Goal: Transaction & Acquisition: Book appointment/travel/reservation

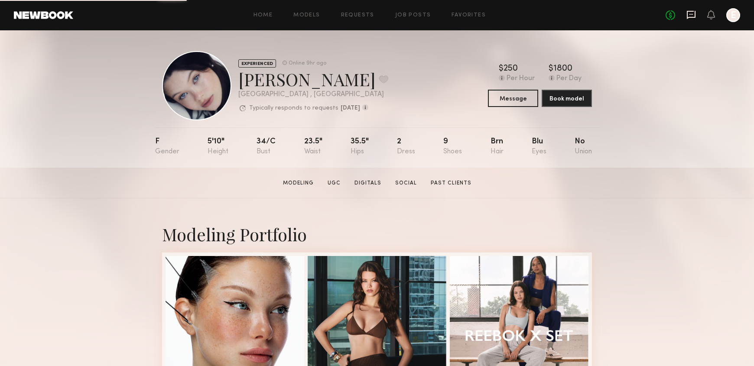
click at [690, 14] on icon at bounding box center [691, 14] width 3 height 1
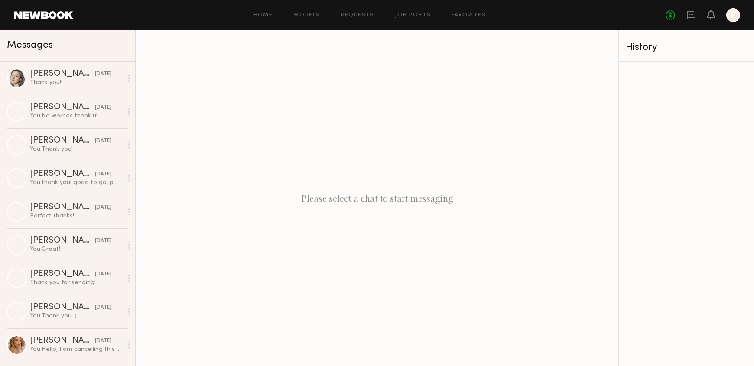
click at [401, 4] on header "Home Models Requests Job Posts Favorites Sign Out No fees up to $5,000 E" at bounding box center [377, 15] width 754 height 30
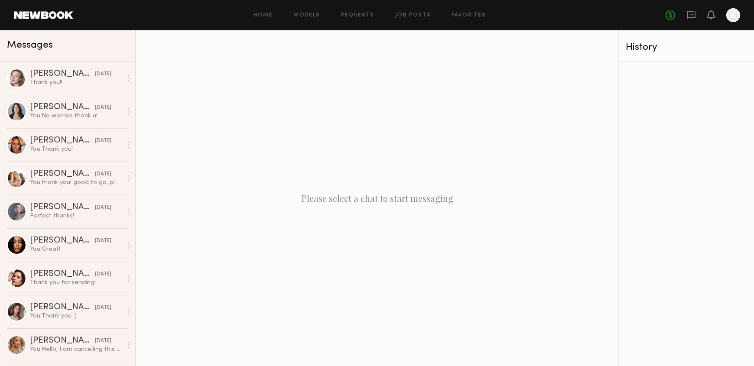
click at [403, 9] on div "Home Models Requests Job Posts Favorites Sign Out No fees up to $5,000 E" at bounding box center [406, 15] width 667 height 14
click at [404, 16] on link "Job Posts" at bounding box center [413, 16] width 36 height 6
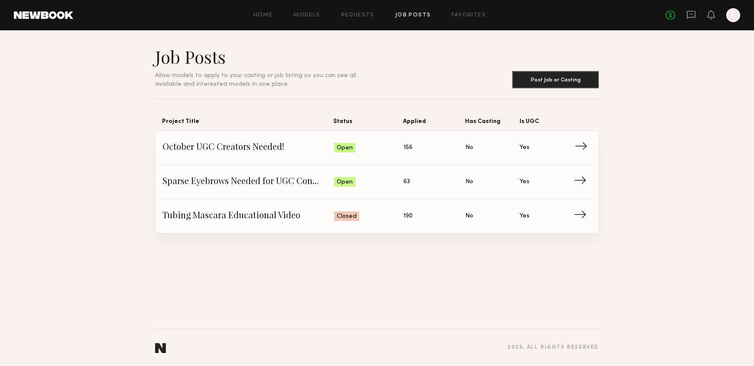
click at [287, 139] on link "October UGC Creators Needed! Status: Open Applied: 156 Has Casting: No Is UGC: …" at bounding box center [377, 148] width 429 height 34
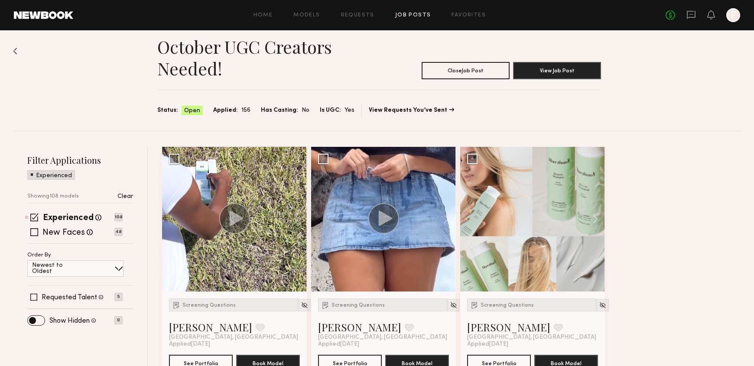
scroll to position [25, 0]
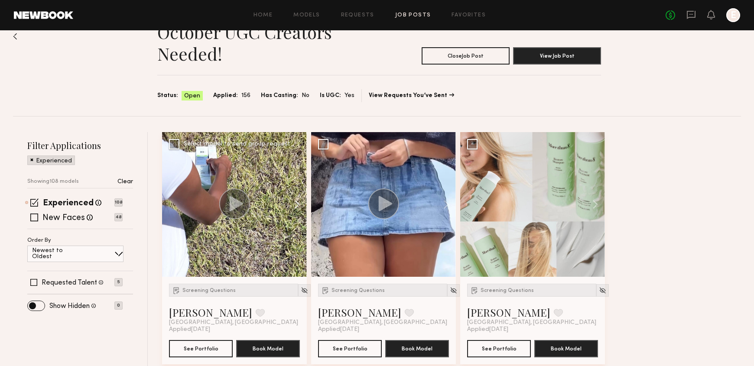
click at [295, 202] on button at bounding box center [293, 204] width 28 height 145
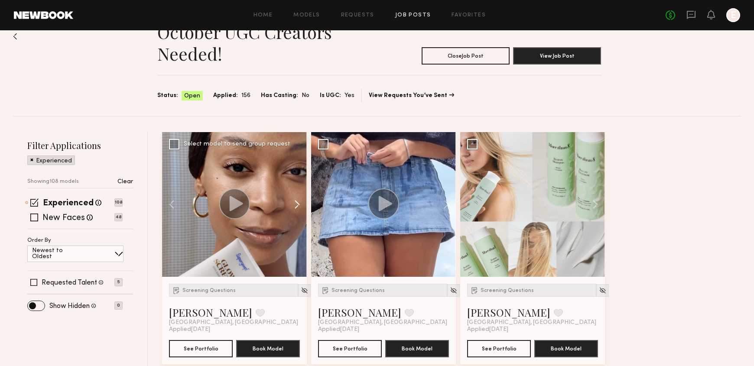
click at [295, 202] on button at bounding box center [293, 204] width 28 height 145
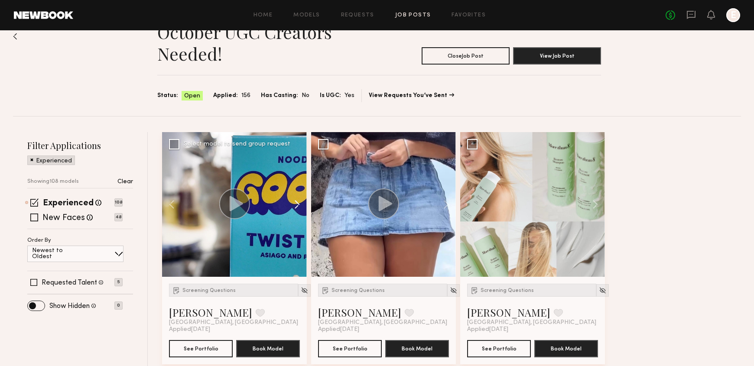
click at [295, 202] on button at bounding box center [293, 204] width 28 height 145
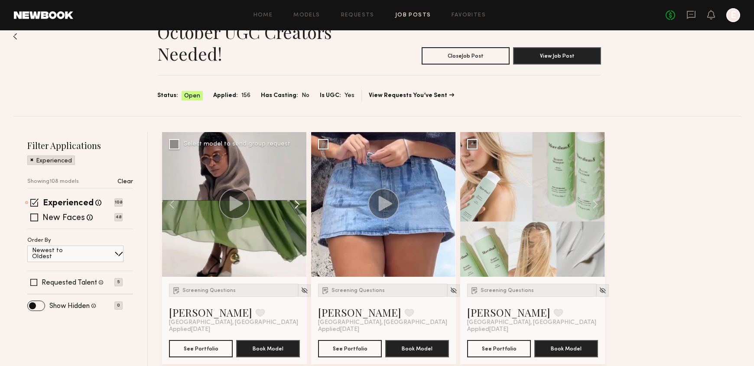
click at [295, 202] on button at bounding box center [293, 204] width 28 height 145
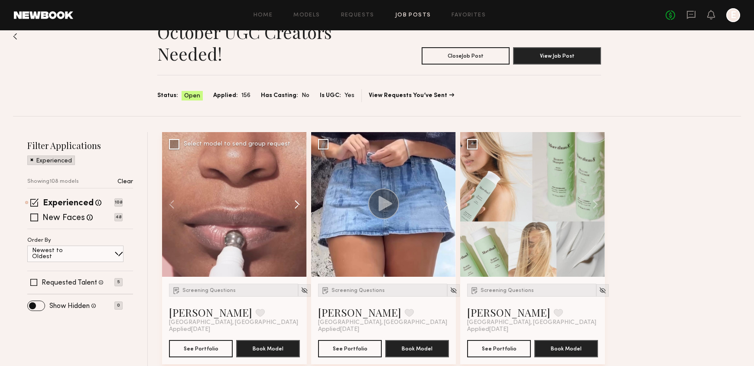
click at [295, 202] on button at bounding box center [293, 204] width 28 height 145
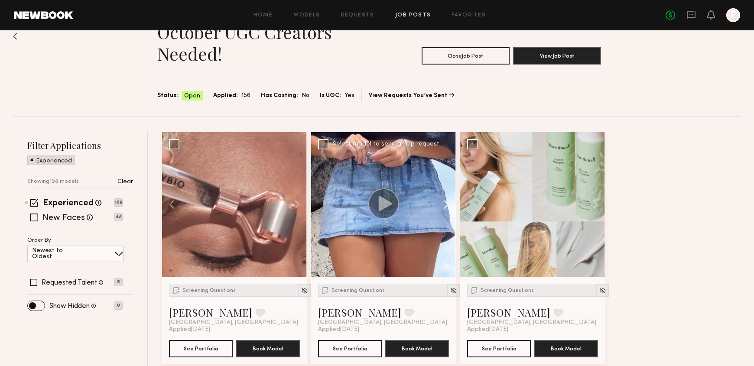
click at [445, 202] on button at bounding box center [442, 204] width 28 height 145
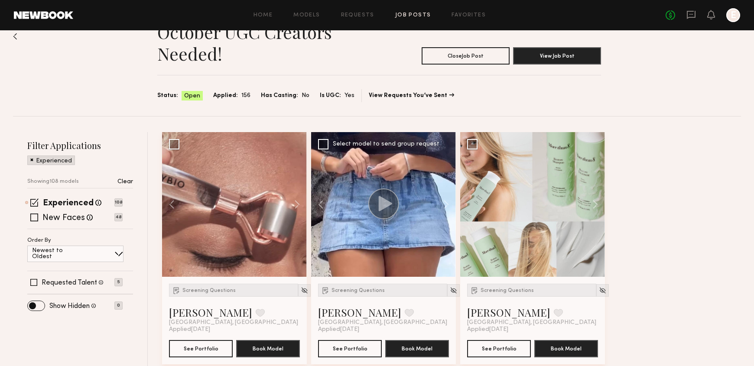
click at [384, 202] on icon at bounding box center [385, 203] width 13 height 15
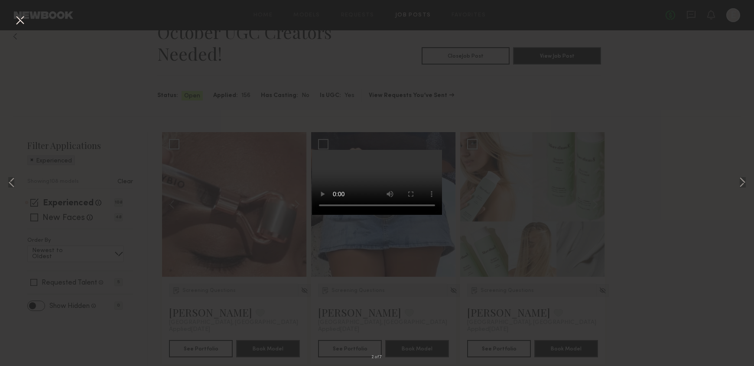
click at [571, 206] on div "2 of 7" at bounding box center [377, 183] width 754 height 366
click at [22, 26] on button at bounding box center [20, 21] width 14 height 16
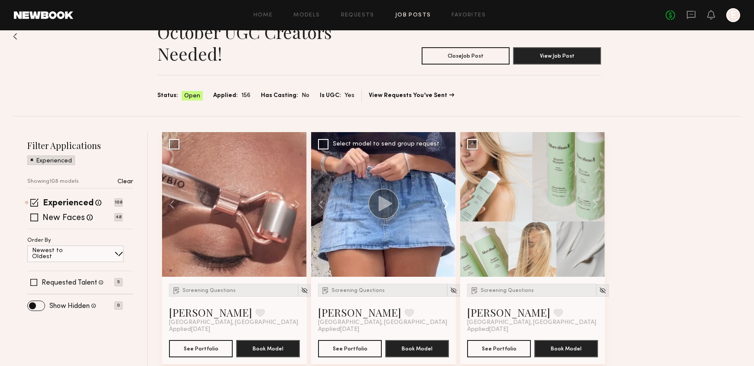
click at [445, 205] on button at bounding box center [442, 204] width 28 height 145
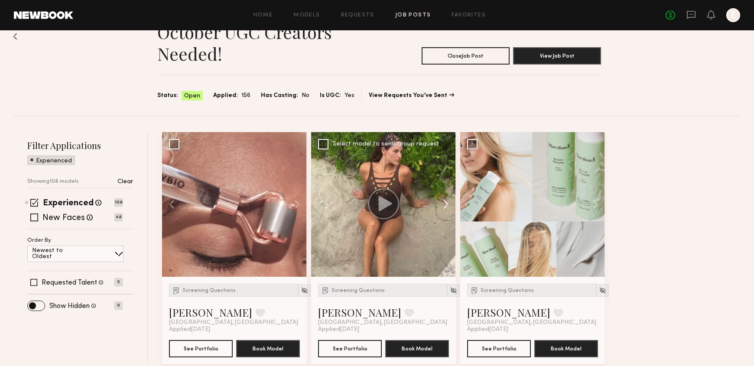
click at [445, 205] on button at bounding box center [442, 204] width 28 height 145
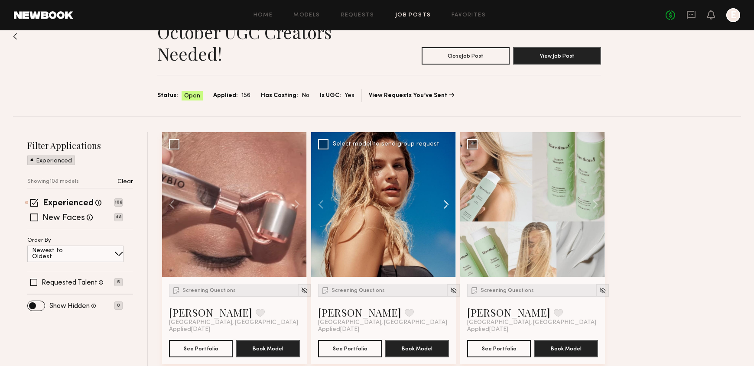
click at [445, 205] on button at bounding box center [442, 204] width 28 height 145
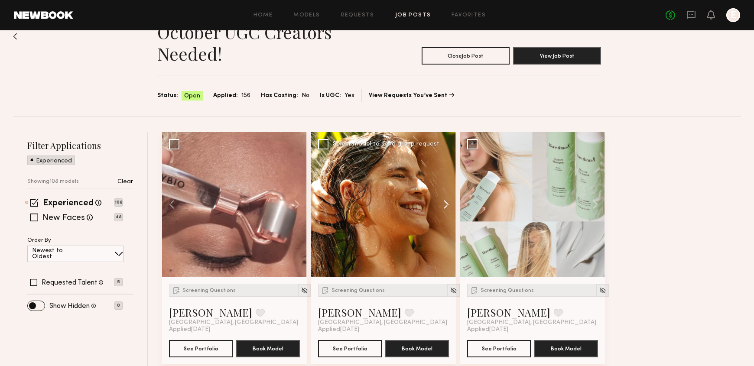
click at [445, 205] on button at bounding box center [442, 204] width 28 height 145
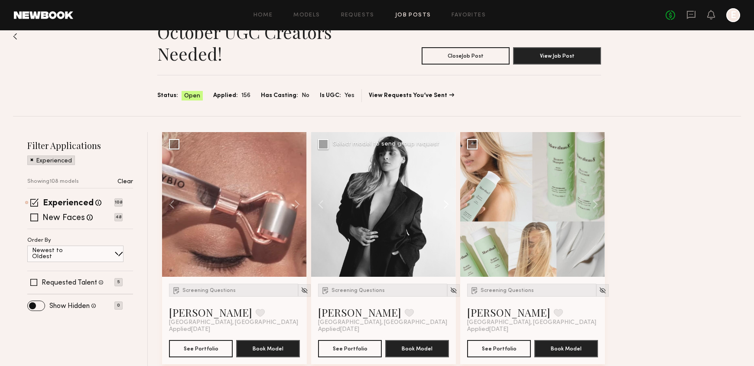
click at [445, 205] on button at bounding box center [442, 204] width 28 height 145
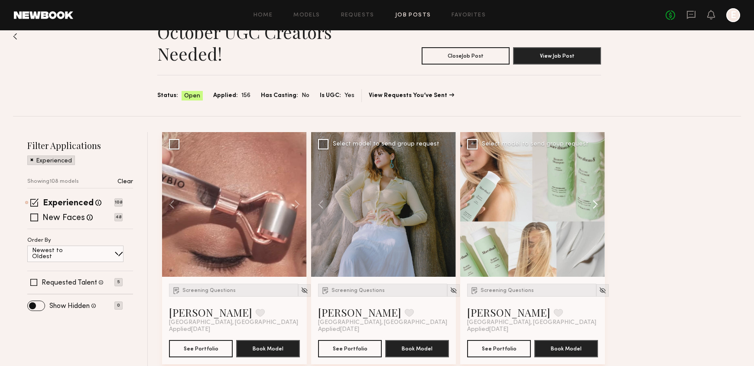
click at [594, 205] on button at bounding box center [591, 204] width 28 height 145
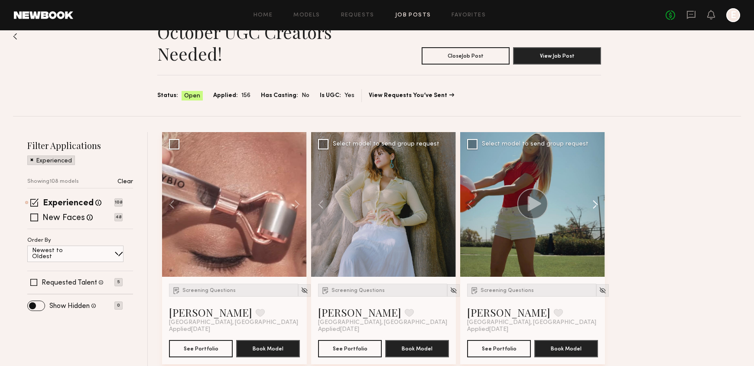
click at [594, 205] on button at bounding box center [591, 204] width 28 height 145
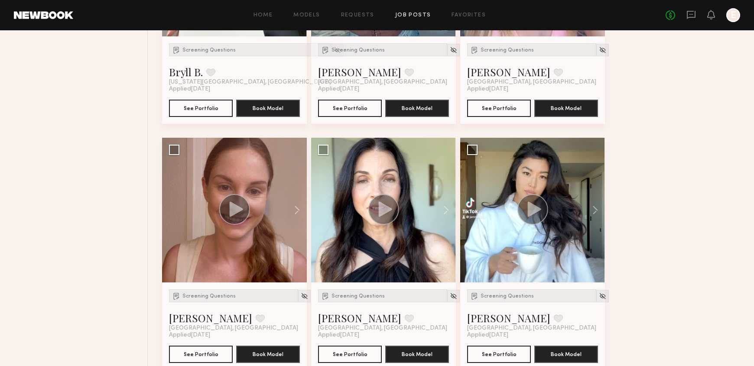
scroll to position [542, 0]
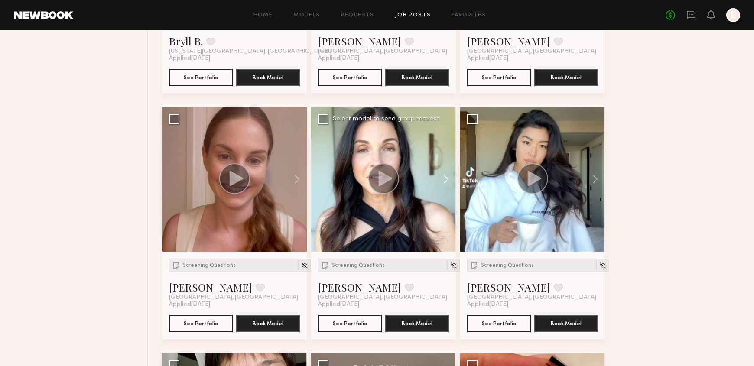
click at [451, 176] on button at bounding box center [442, 179] width 28 height 145
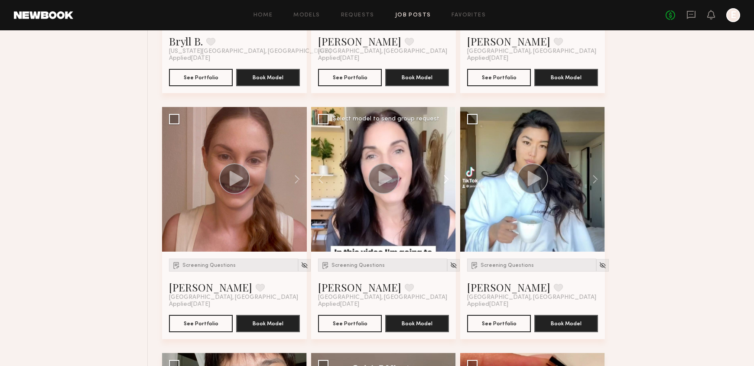
click at [447, 176] on button at bounding box center [442, 179] width 28 height 145
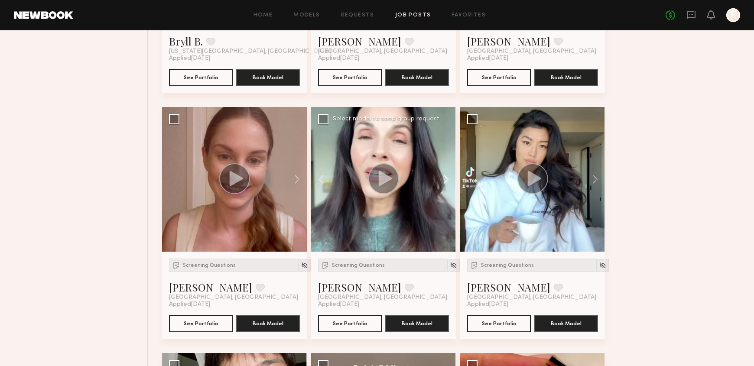
click at [447, 176] on button at bounding box center [442, 179] width 28 height 145
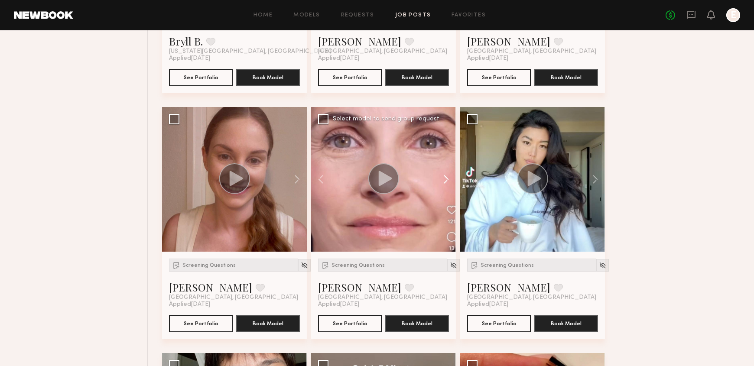
click at [447, 176] on button at bounding box center [442, 179] width 28 height 145
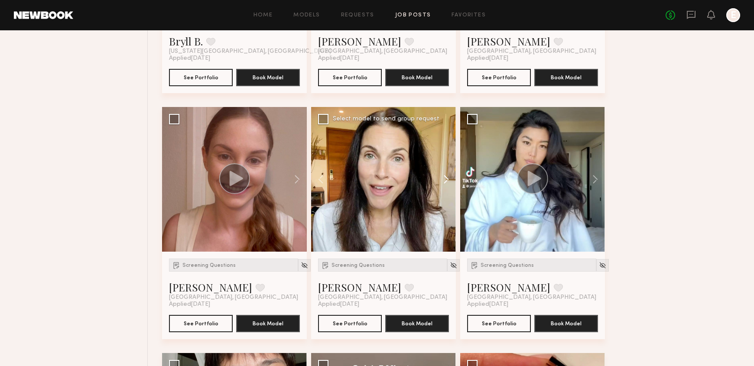
click at [447, 176] on button at bounding box center [442, 179] width 28 height 145
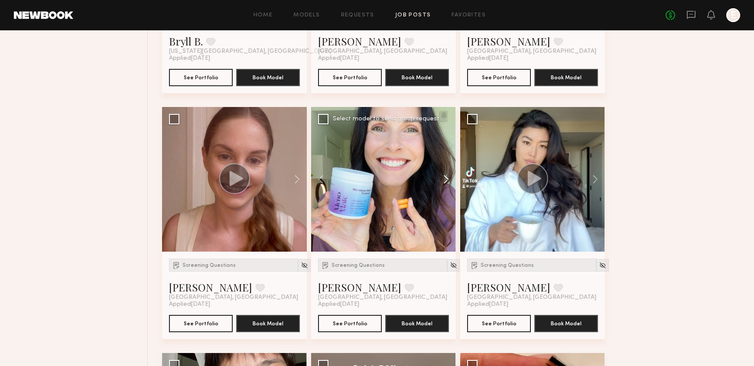
click at [448, 176] on button at bounding box center [442, 179] width 28 height 145
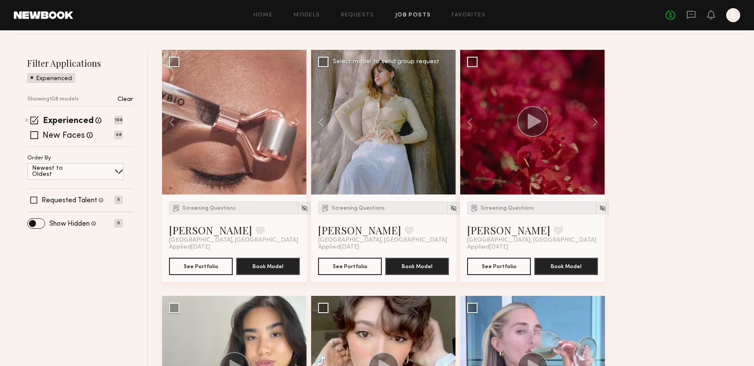
scroll to position [56, 0]
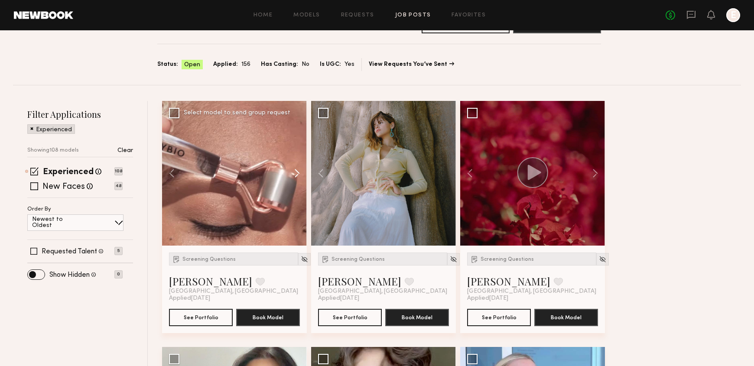
click at [296, 171] on button at bounding box center [293, 173] width 28 height 145
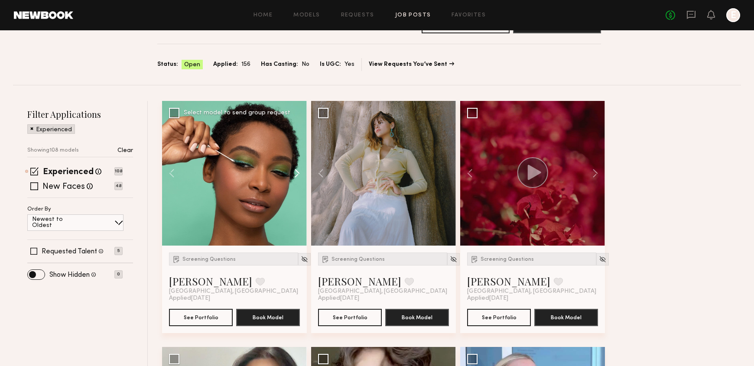
click at [296, 171] on button at bounding box center [293, 173] width 28 height 145
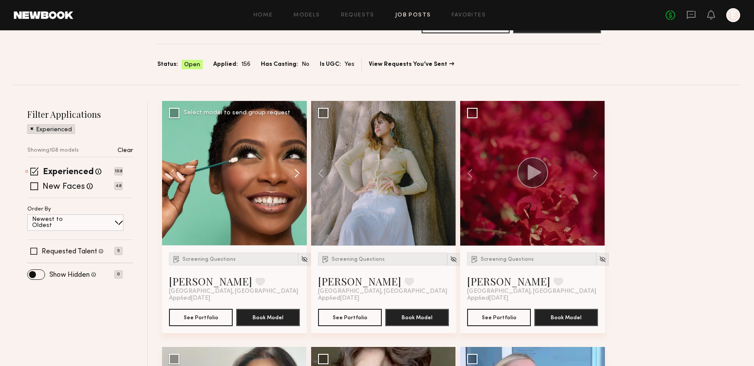
click at [296, 171] on button at bounding box center [293, 173] width 28 height 145
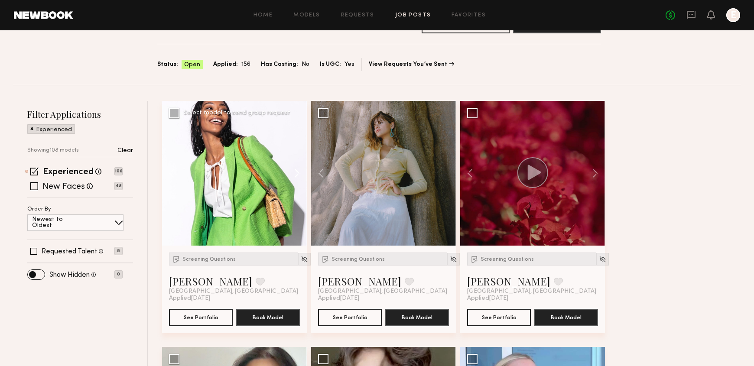
click at [296, 171] on button at bounding box center [293, 173] width 28 height 145
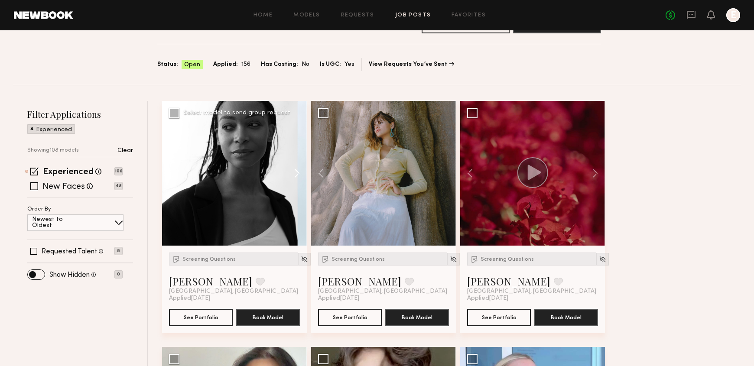
click at [296, 171] on button at bounding box center [293, 173] width 28 height 145
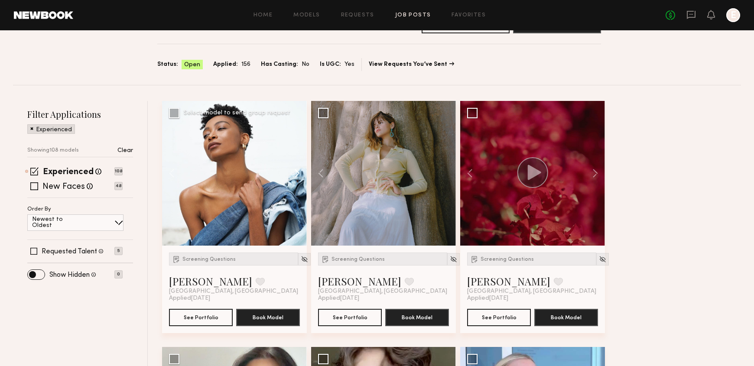
click at [296, 171] on button at bounding box center [293, 173] width 28 height 145
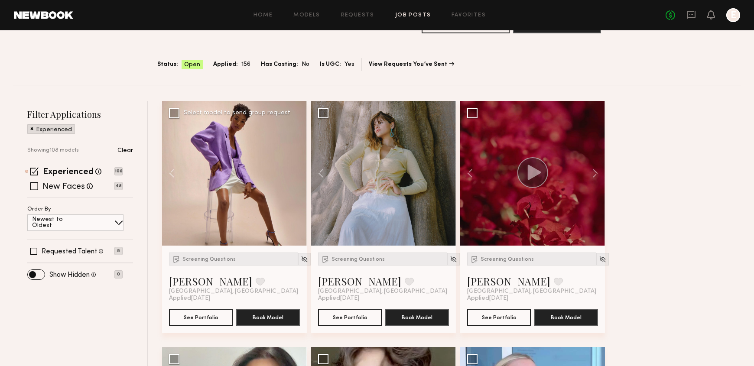
click at [296, 171] on div at bounding box center [234, 173] width 145 height 145
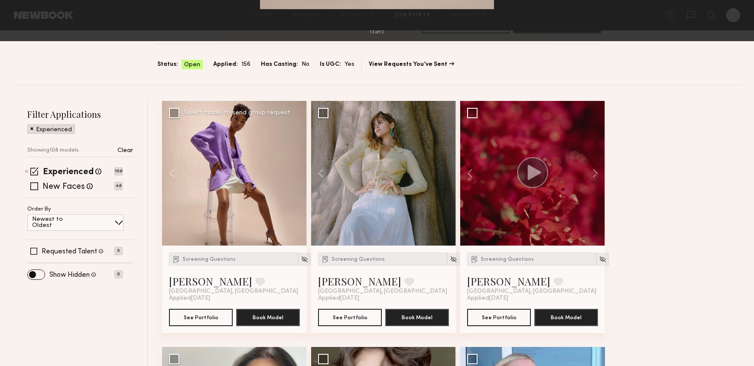
click at [157, 207] on div "12 of 12" at bounding box center [377, 183] width 754 height 366
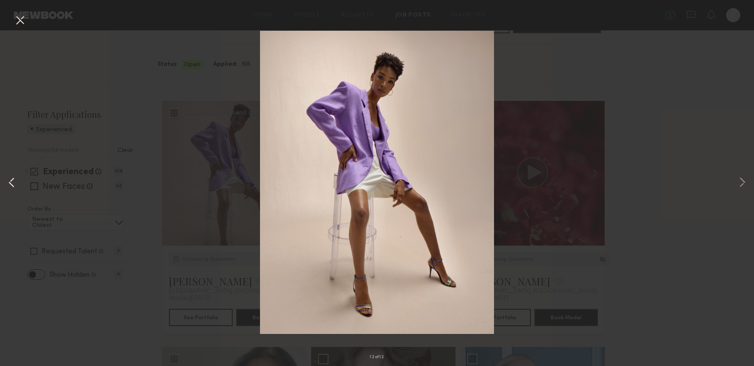
drag, startPoint x: 185, startPoint y: 290, endPoint x: 16, endPoint y: 73, distance: 274.9
click at [185, 290] on div "12 of 12" at bounding box center [377, 183] width 754 height 366
click at [22, 11] on div "12 of 12" at bounding box center [377, 183] width 754 height 366
click at [22, 15] on button at bounding box center [20, 21] width 14 height 16
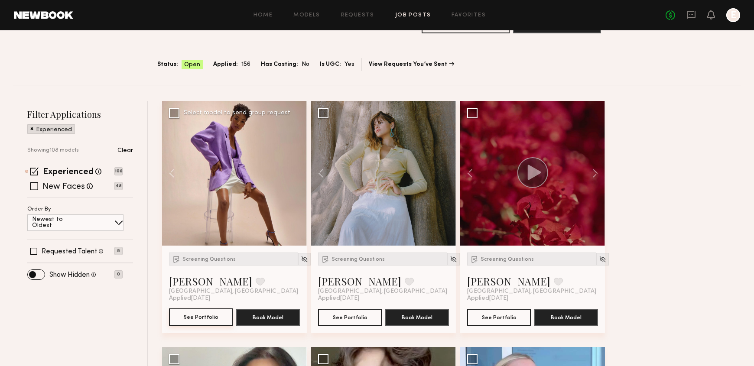
click at [196, 316] on button "See Portfolio" at bounding box center [201, 317] width 64 height 17
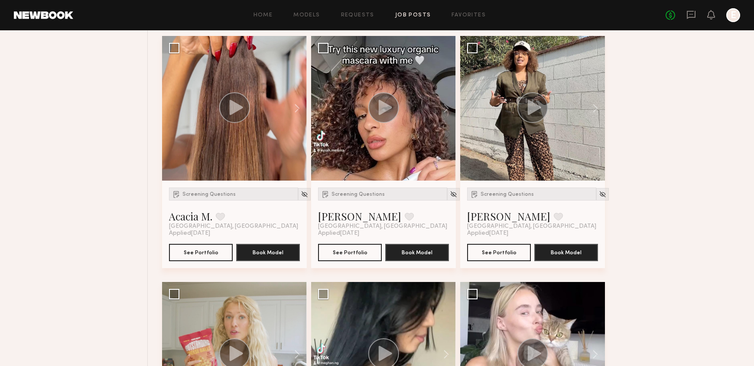
scroll to position [1491, 0]
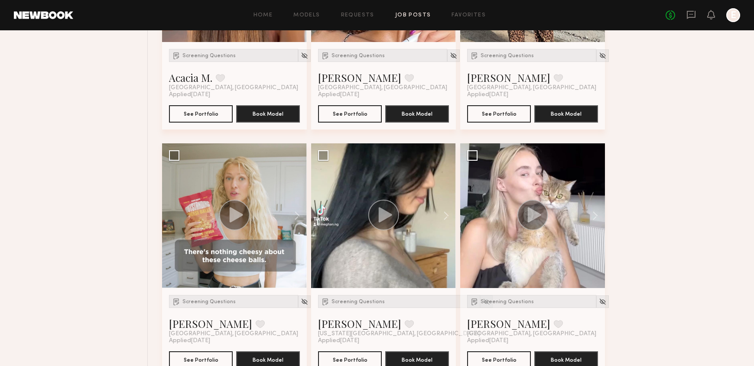
click at [414, 18] on div "Home Models Requests Job Posts Favorites Sign Out No fees up to $5,000 E" at bounding box center [406, 15] width 667 height 14
click at [414, 13] on link "Job Posts" at bounding box center [413, 16] width 36 height 6
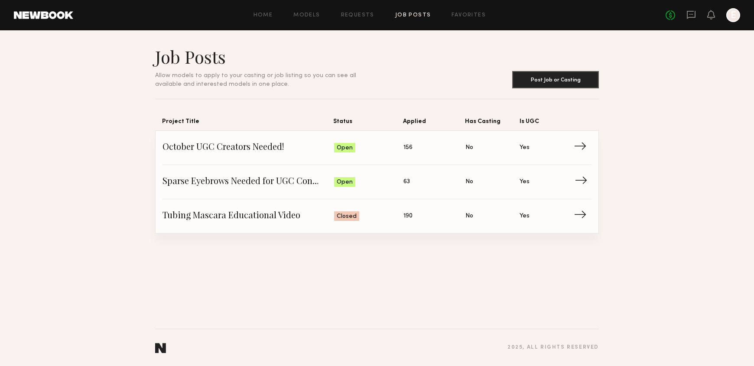
click at [282, 195] on link "Sparse Eyebrows Needed for UGC Content! Status: Open Applied: 63 Has Casting: N…" at bounding box center [377, 182] width 429 height 34
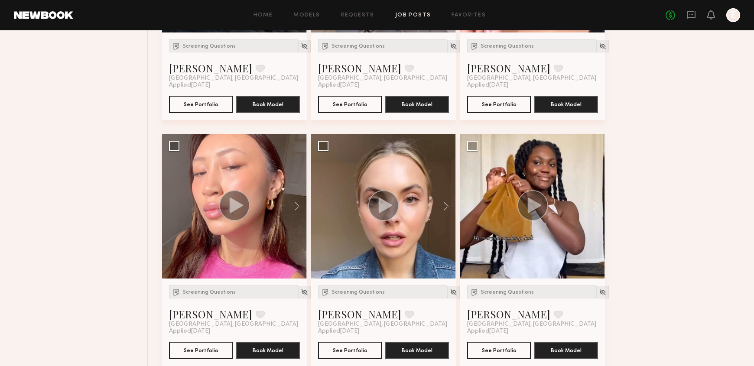
scroll to position [553, 0]
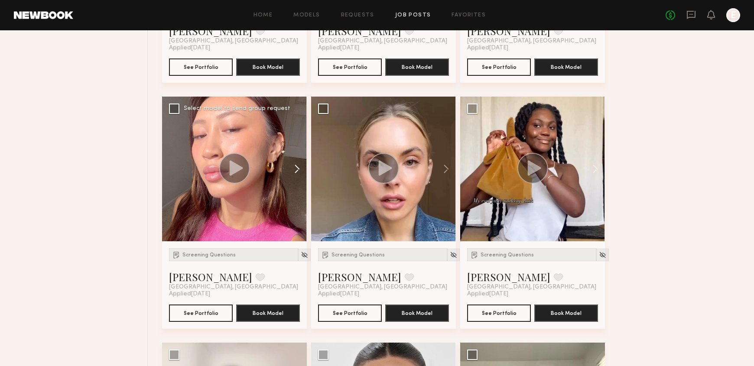
click at [297, 175] on button at bounding box center [293, 169] width 28 height 145
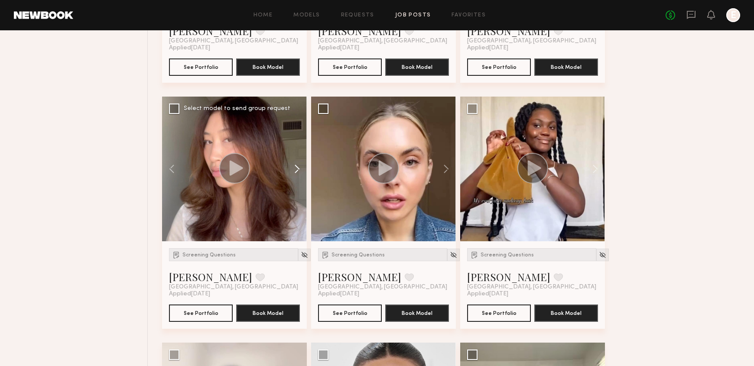
click at [297, 175] on button at bounding box center [293, 169] width 28 height 145
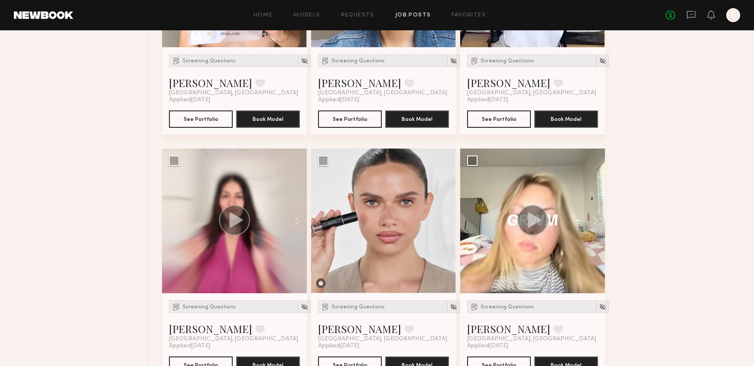
scroll to position [748, 0]
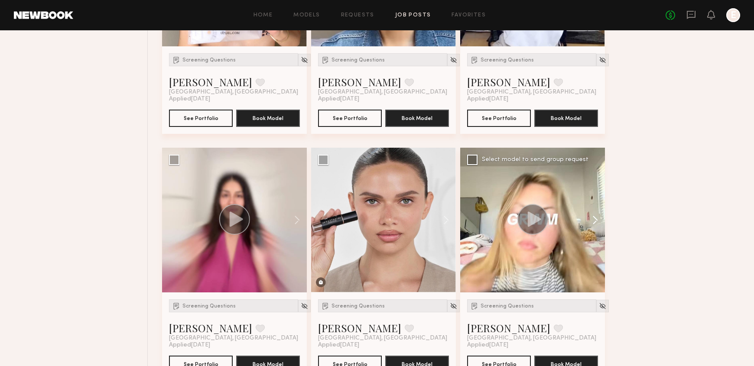
click at [594, 217] on button at bounding box center [591, 220] width 28 height 145
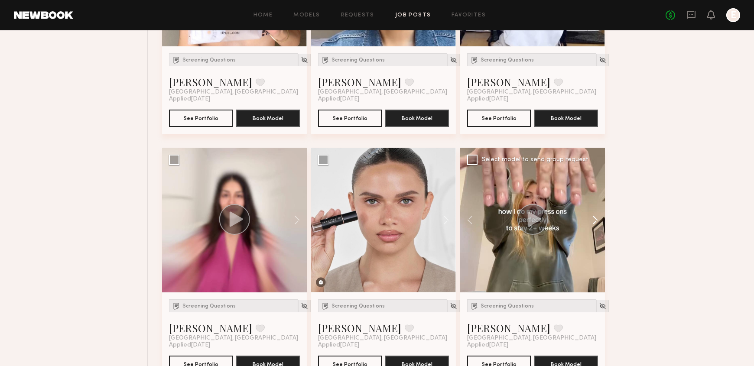
click at [594, 217] on button at bounding box center [591, 220] width 28 height 145
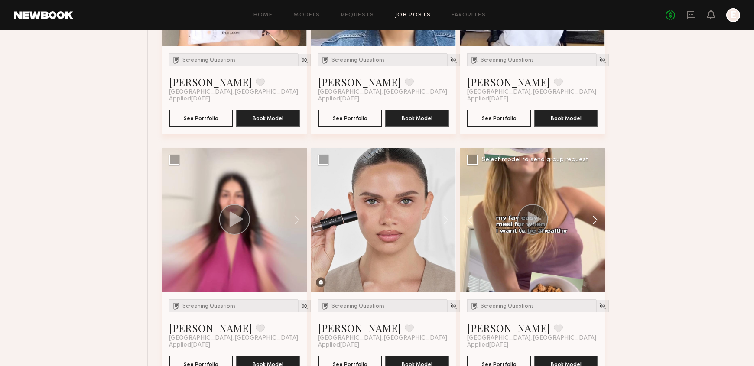
click at [594, 217] on button at bounding box center [591, 220] width 28 height 145
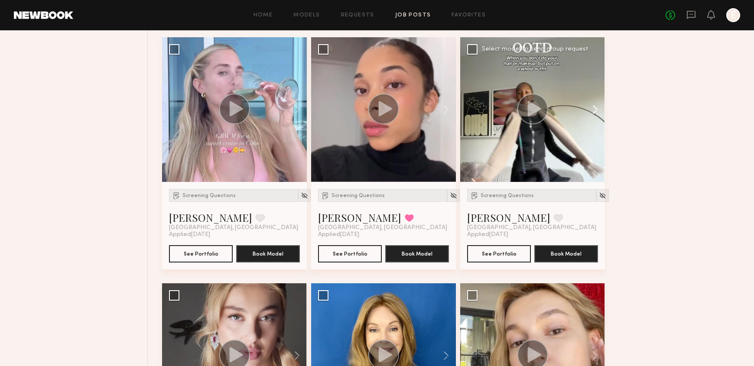
scroll to position [1064, 0]
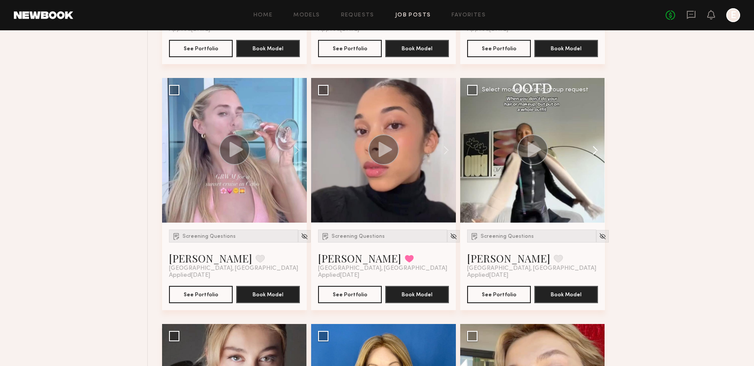
click at [596, 151] on button at bounding box center [591, 150] width 28 height 145
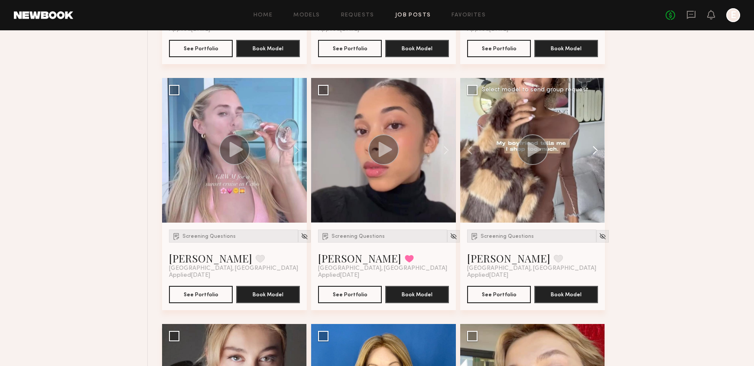
click at [596, 151] on button at bounding box center [591, 150] width 28 height 145
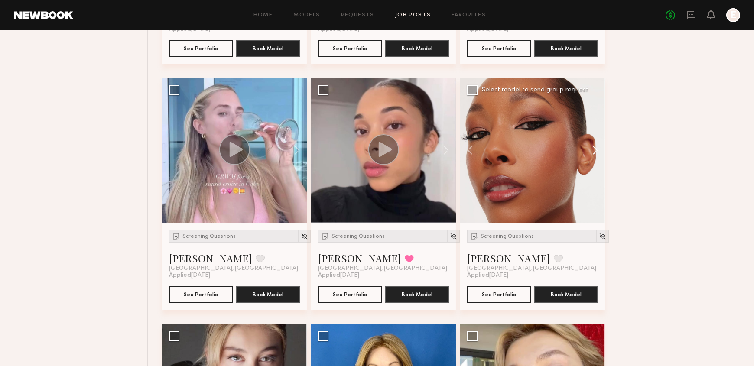
click at [596, 151] on button at bounding box center [591, 150] width 28 height 145
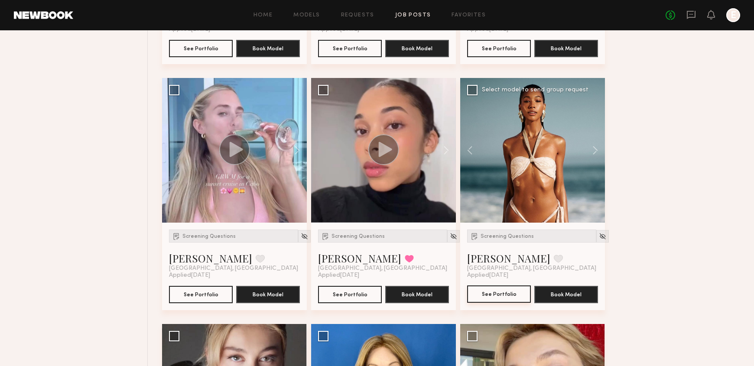
click at [489, 294] on button "See Portfolio" at bounding box center [499, 294] width 64 height 17
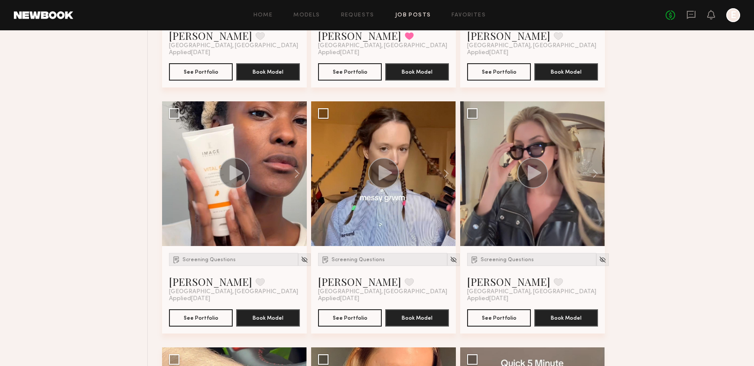
scroll to position [1539, 0]
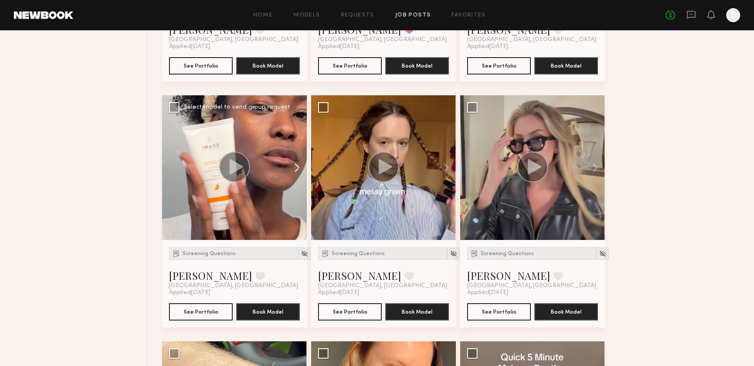
click at [296, 168] on button at bounding box center [293, 167] width 28 height 145
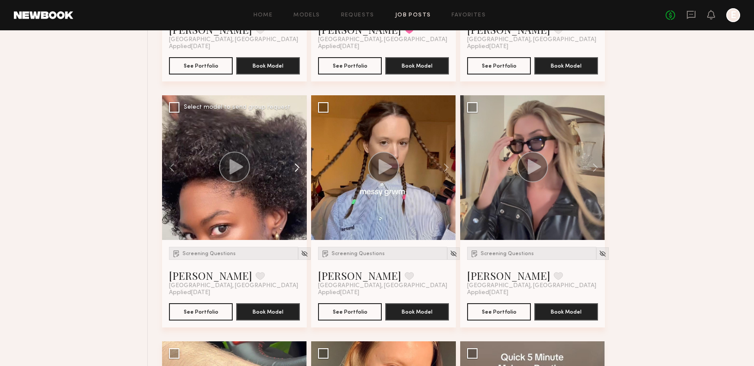
click at [294, 166] on button at bounding box center [293, 167] width 28 height 145
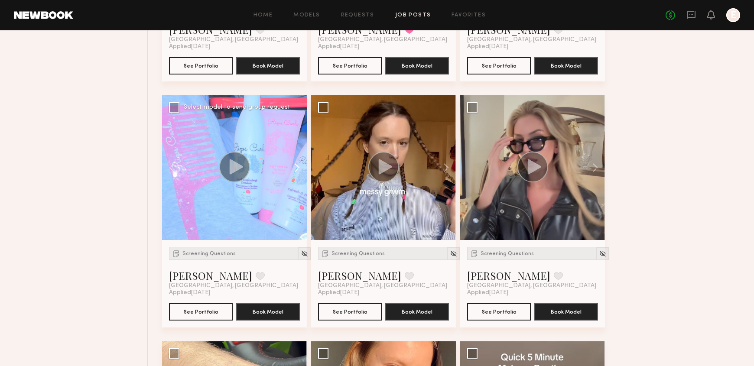
click at [294, 166] on button at bounding box center [293, 167] width 28 height 145
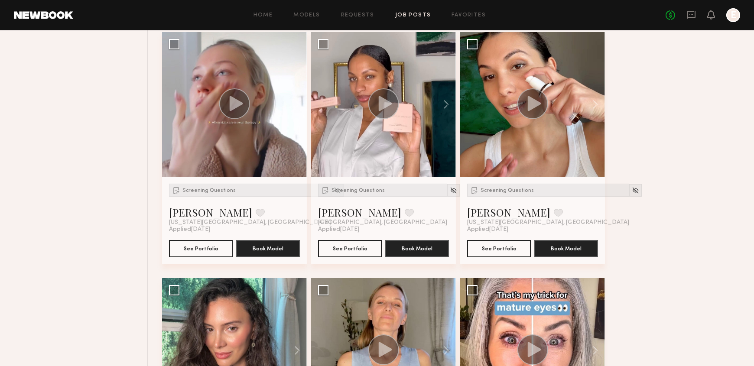
scroll to position [2338, 0]
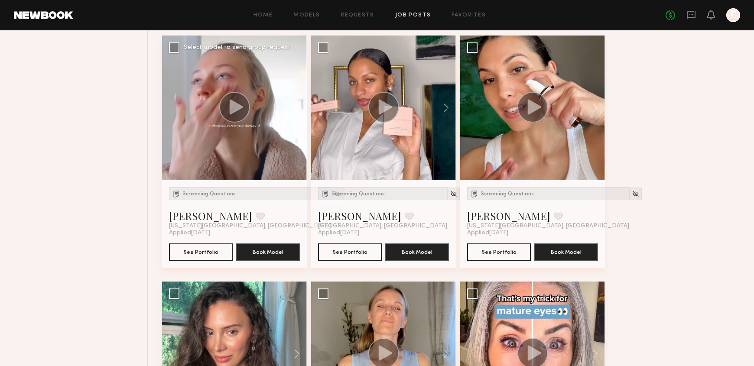
click at [292, 101] on button at bounding box center [293, 108] width 28 height 145
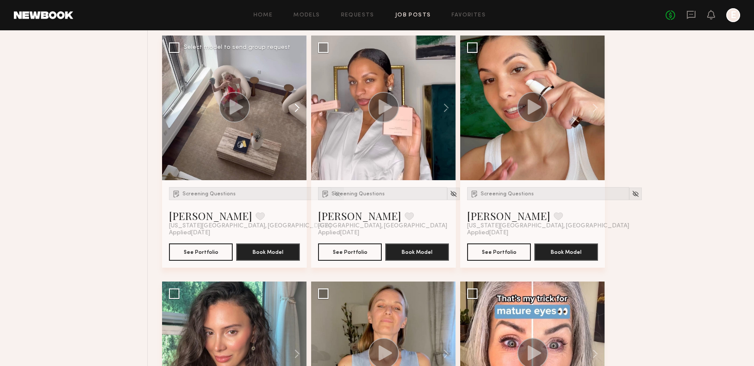
click at [292, 101] on button at bounding box center [293, 108] width 28 height 145
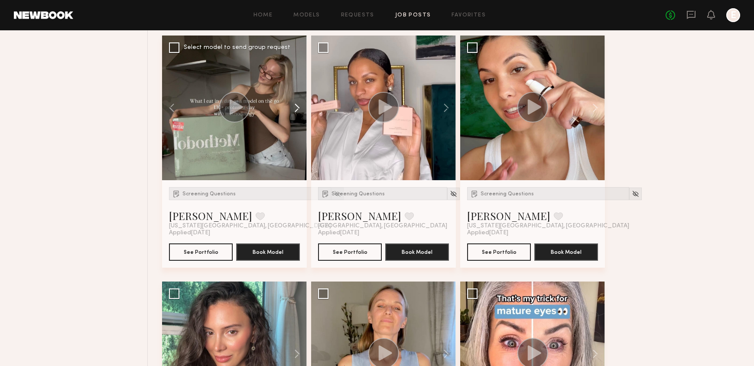
click at [292, 101] on button at bounding box center [293, 108] width 28 height 145
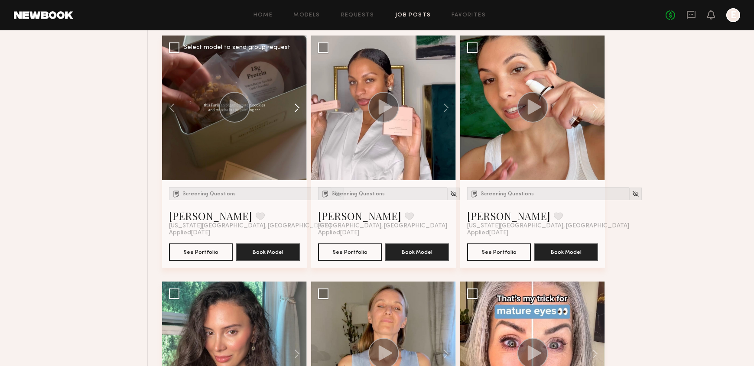
click at [292, 101] on button at bounding box center [293, 108] width 28 height 145
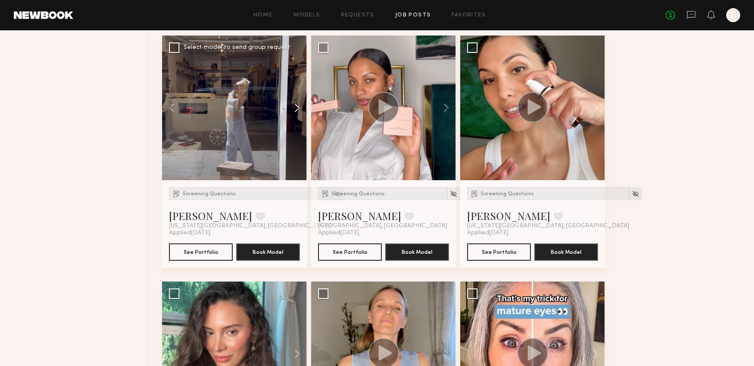
click at [292, 101] on button at bounding box center [293, 108] width 28 height 145
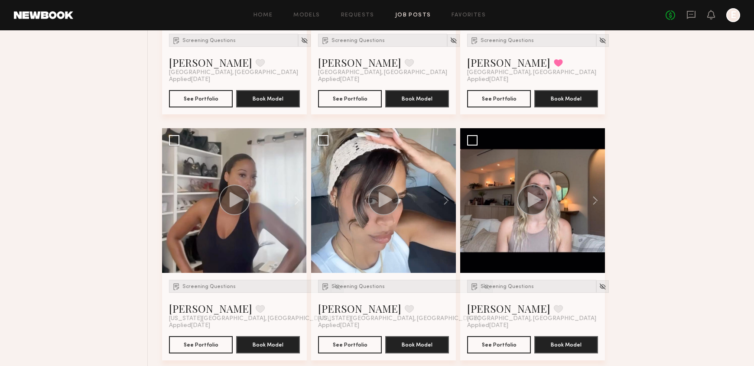
scroll to position [2738, 0]
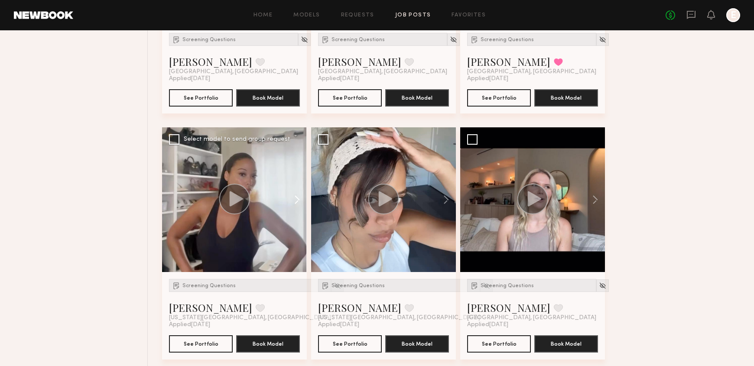
click at [303, 197] on button at bounding box center [293, 199] width 28 height 145
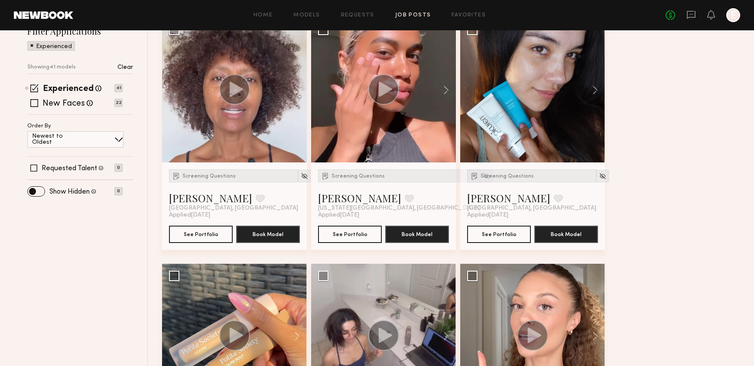
scroll to position [0, 0]
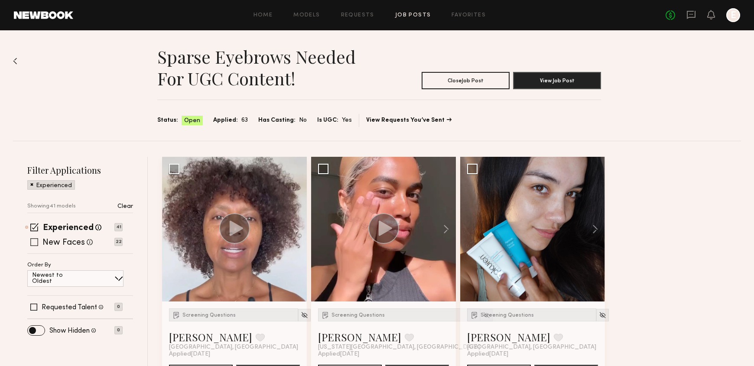
click at [55, 231] on label "Experienced" at bounding box center [68, 228] width 51 height 9
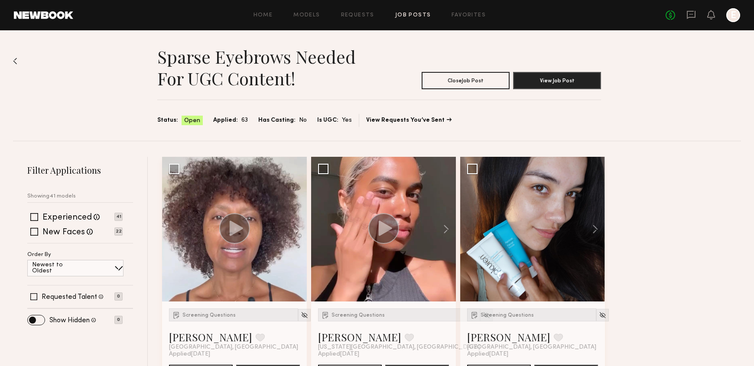
click at [55, 245] on div "Filter Applications Showing 41 models Experienced Talent we've deemed to have a…" at bounding box center [80, 244] width 106 height 160
click at [56, 228] on label "New Faces" at bounding box center [63, 232] width 42 height 9
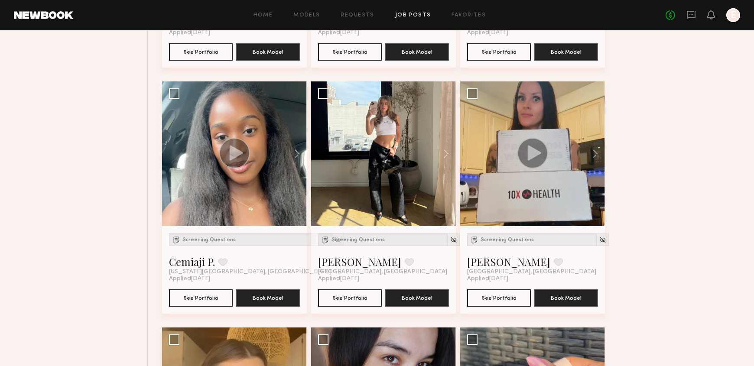
scroll to position [293, 0]
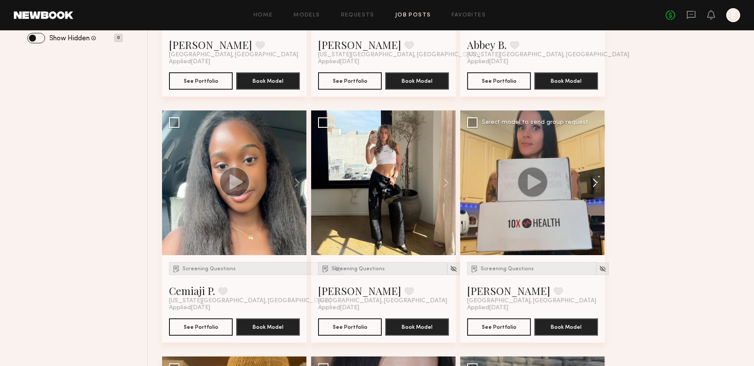
click at [592, 189] on button at bounding box center [591, 183] width 28 height 145
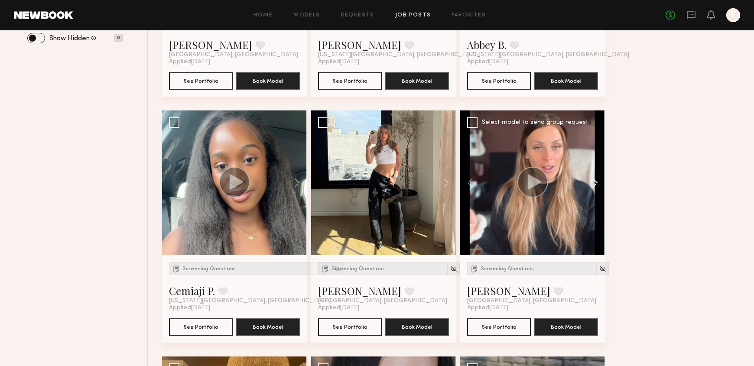
click at [592, 189] on button at bounding box center [591, 183] width 28 height 145
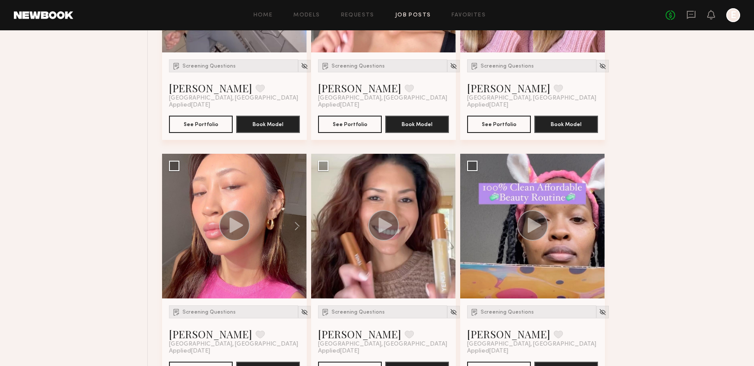
scroll to position [990, 0]
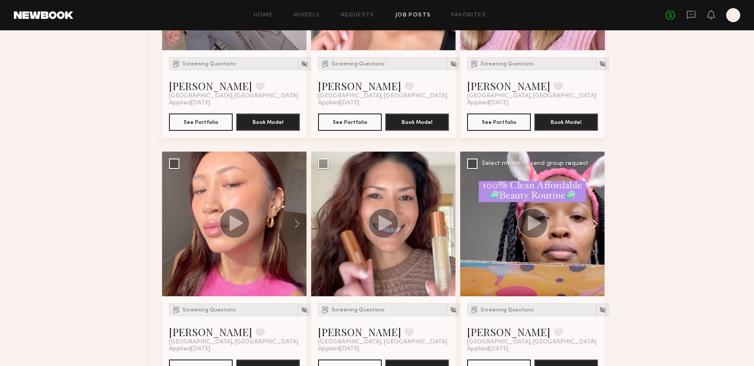
click at [598, 227] on button at bounding box center [591, 224] width 28 height 145
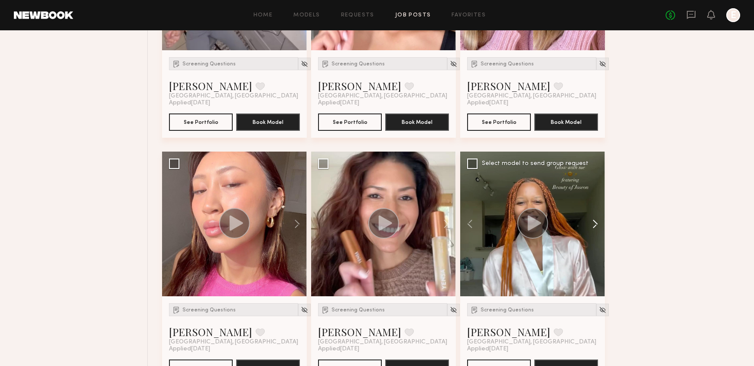
click at [598, 227] on button at bounding box center [591, 224] width 28 height 145
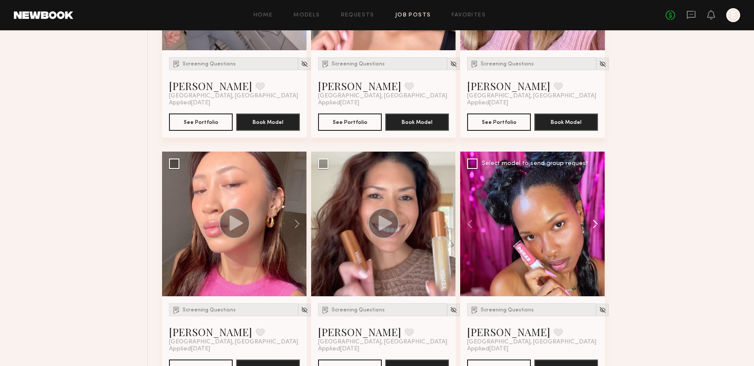
click at [598, 227] on button at bounding box center [591, 224] width 28 height 145
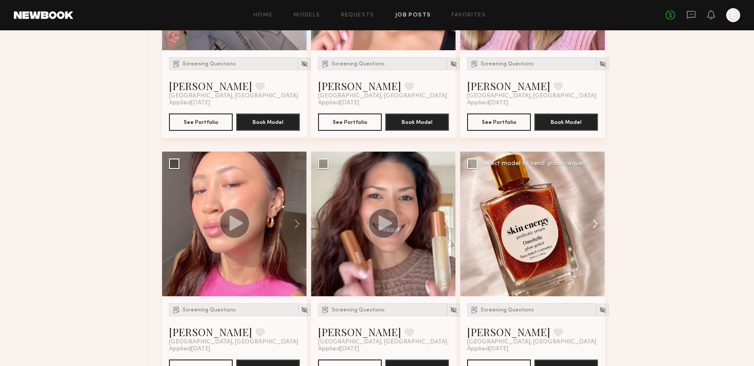
click at [598, 227] on button at bounding box center [591, 224] width 28 height 145
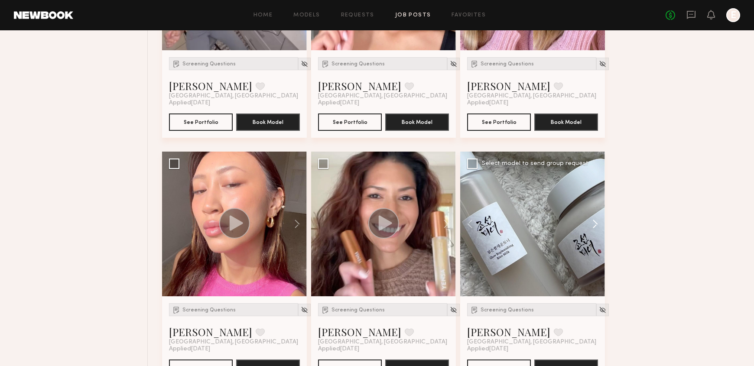
click at [598, 227] on button at bounding box center [591, 224] width 28 height 145
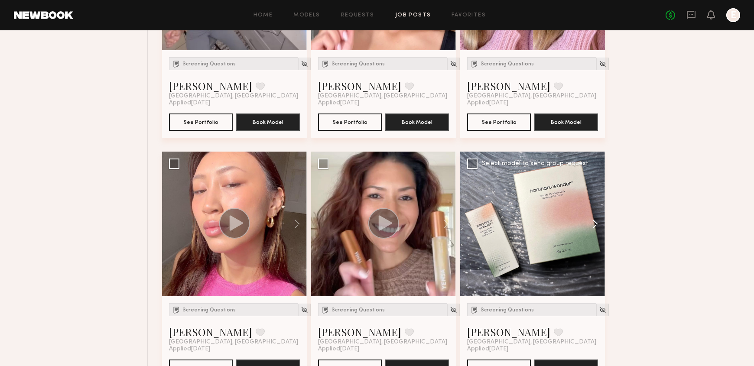
click at [598, 227] on button at bounding box center [591, 224] width 28 height 145
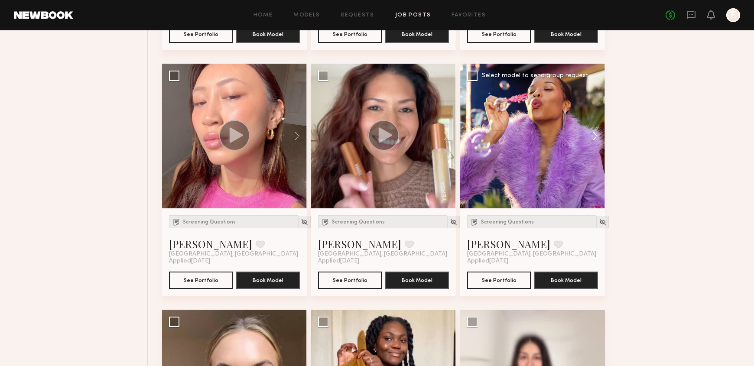
scroll to position [1115, 0]
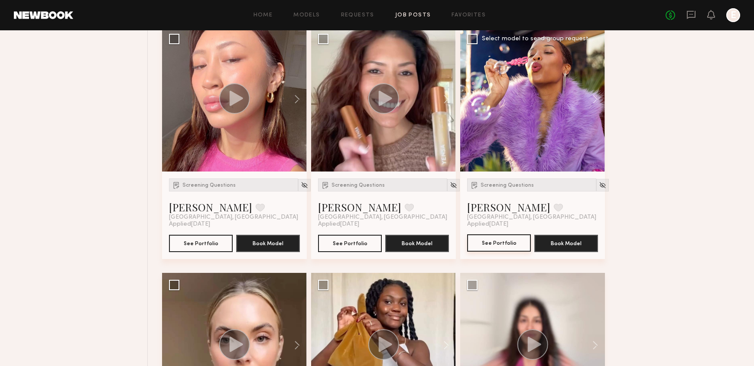
click at [501, 246] on button "See Portfolio" at bounding box center [499, 243] width 64 height 17
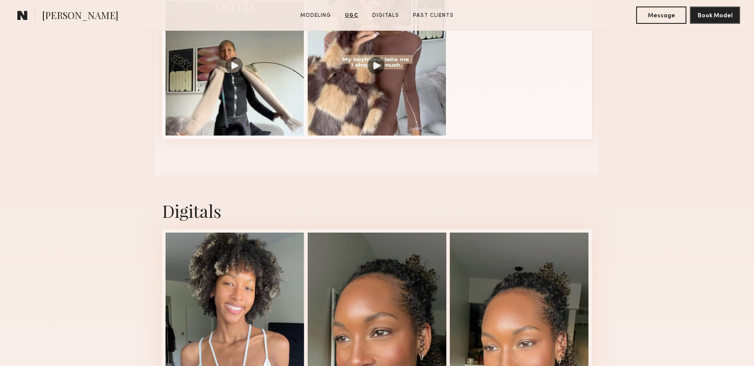
scroll to position [927, 0]
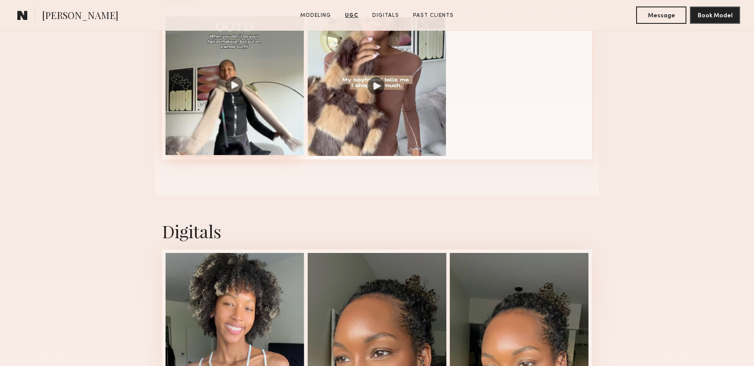
click at [258, 100] on div at bounding box center [235, 85] width 139 height 139
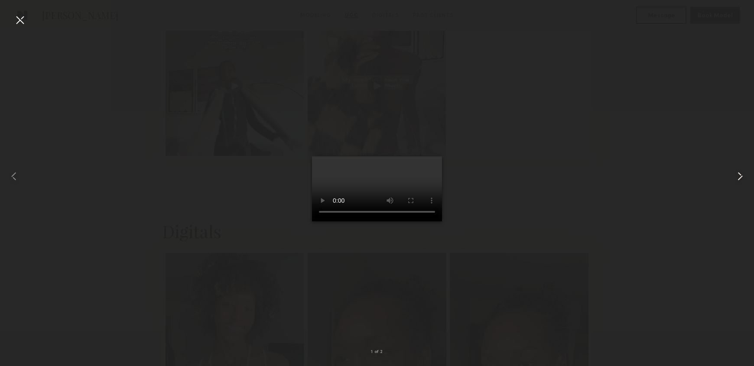
click at [742, 175] on common-icon at bounding box center [741, 177] width 14 height 14
click at [580, 202] on div at bounding box center [377, 176] width 754 height 325
click at [23, 23] on div at bounding box center [20, 20] width 14 height 14
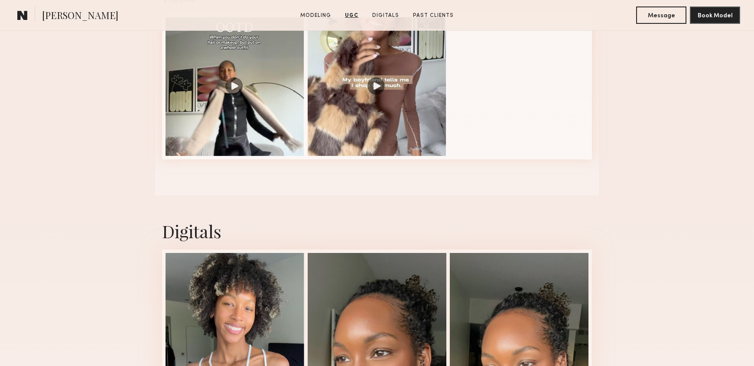
scroll to position [629, 0]
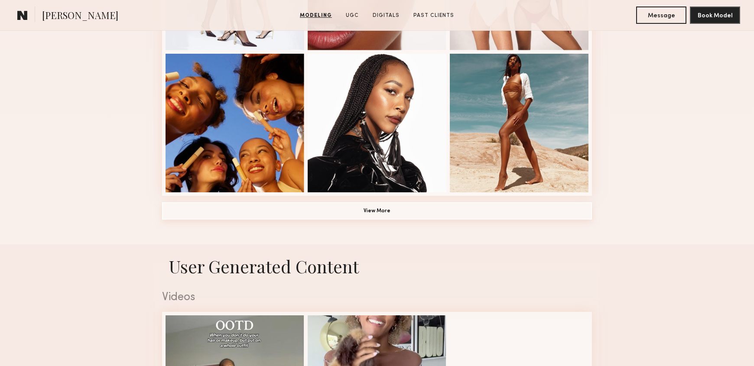
click at [289, 205] on button "View More" at bounding box center [377, 210] width 430 height 17
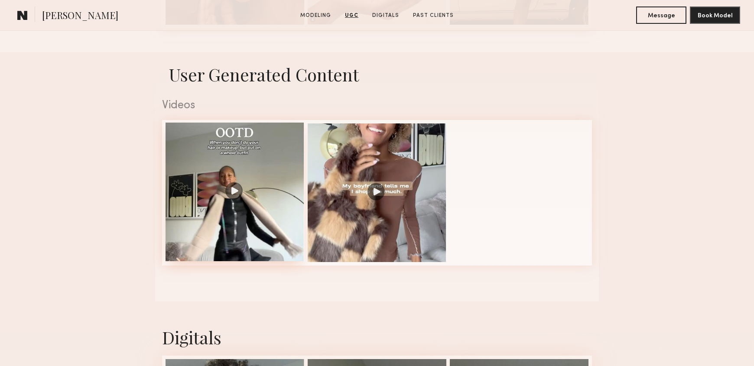
scroll to position [1694, 0]
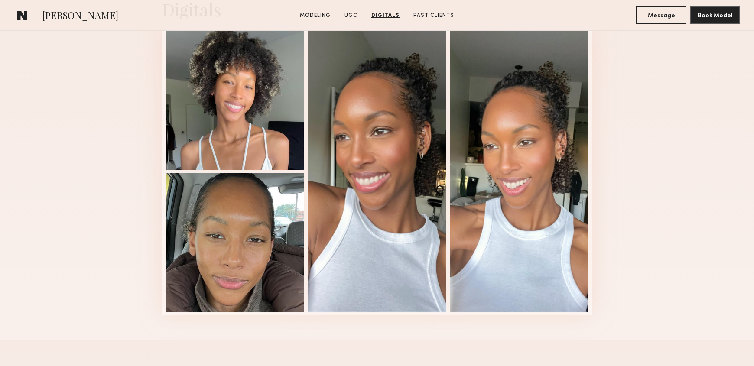
click at [383, 19] on link "Digitals" at bounding box center [385, 16] width 35 height 8
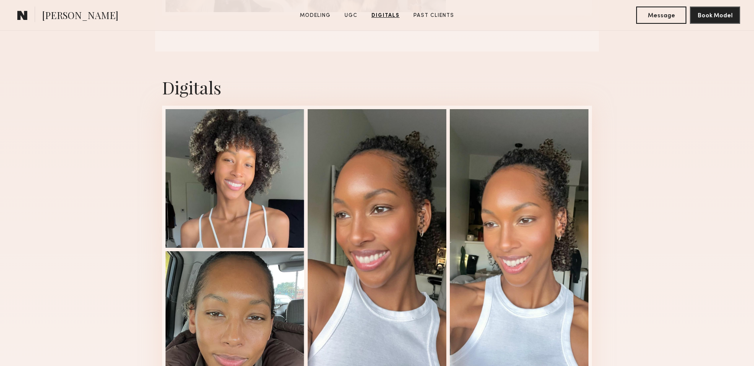
click at [328, 11] on section "Modeling UGC Digitals Past Clients" at bounding box center [377, 15] width 161 height 9
click at [324, 14] on link "Modeling" at bounding box center [316, 16] width 38 height 8
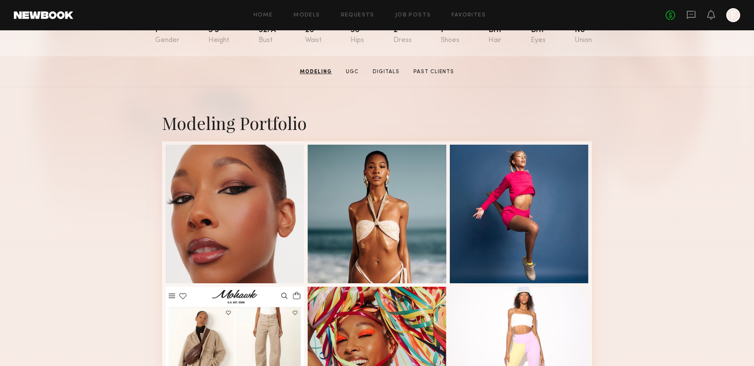
scroll to position [39, 0]
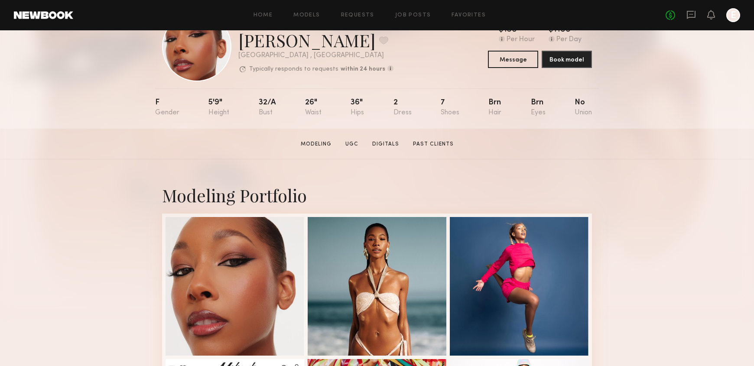
click at [261, 10] on div "Home Models Requests Job Posts Favorites Sign Out No fees up to $5,000 E" at bounding box center [406, 15] width 667 height 14
click at [261, 18] on link "Home" at bounding box center [264, 16] width 20 height 6
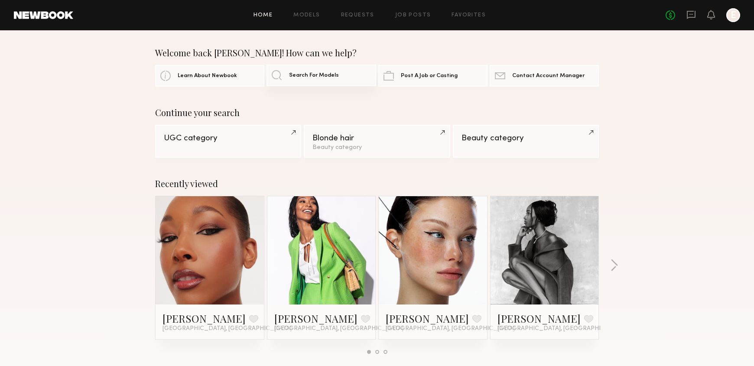
click at [306, 75] on span "Search For Models" at bounding box center [314, 76] width 50 height 6
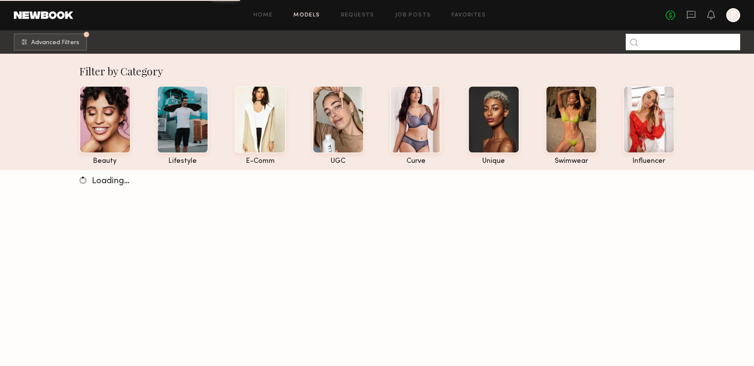
click at [651, 45] on input at bounding box center [683, 42] width 114 height 16
type input "***"
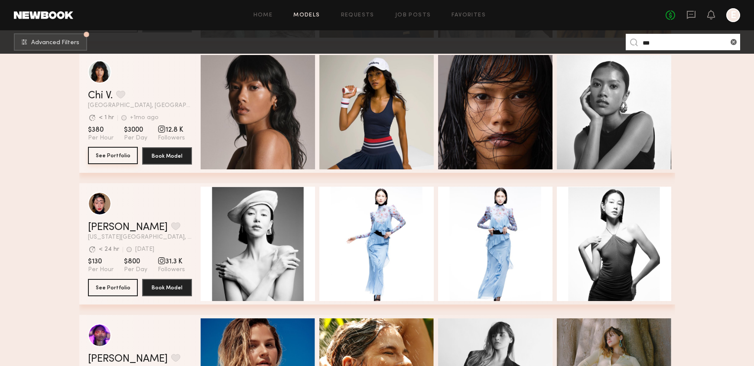
scroll to position [1729, 0]
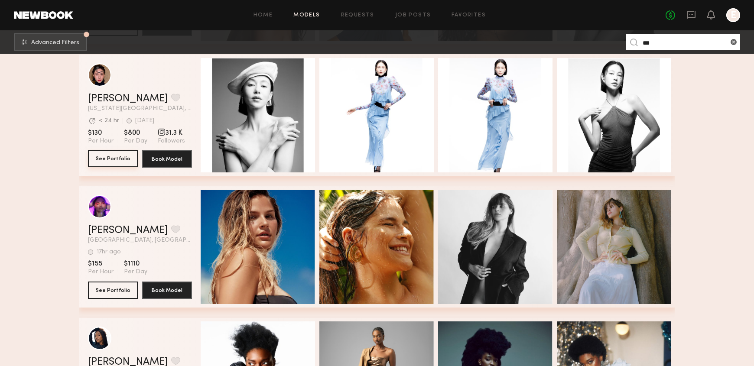
click at [116, 158] on button "See Portfolio" at bounding box center [113, 158] width 50 height 17
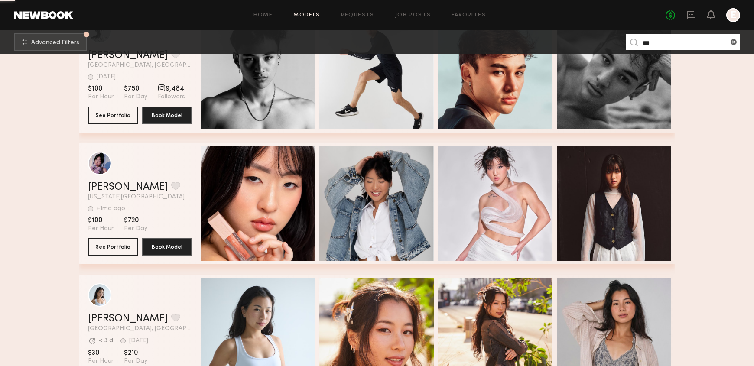
scroll to position [4470, 0]
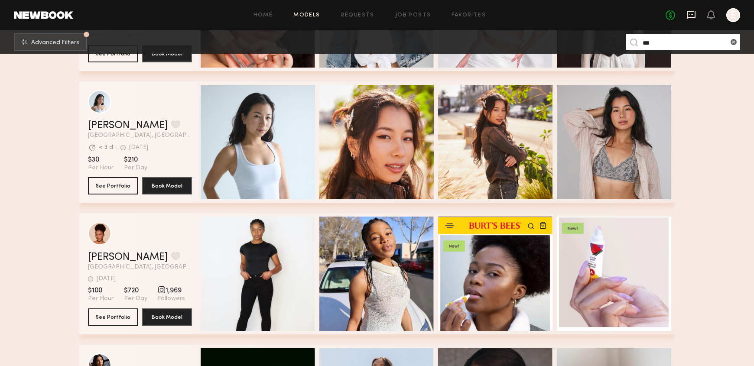
click at [690, 17] on icon at bounding box center [691, 15] width 9 height 8
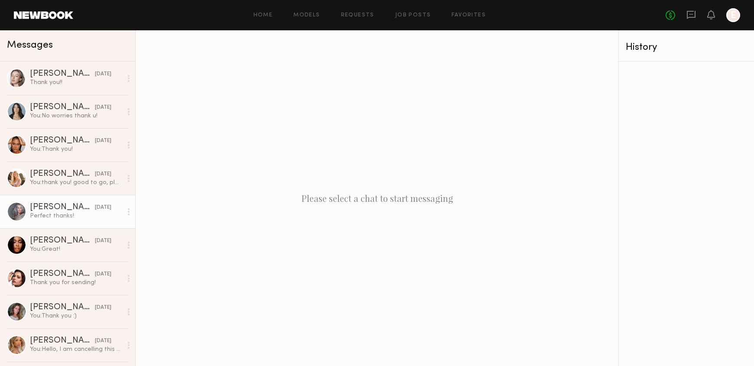
click at [75, 221] on link "Kandeyce J. 10/02/2025 Perfect thanks!" at bounding box center [67, 211] width 135 height 33
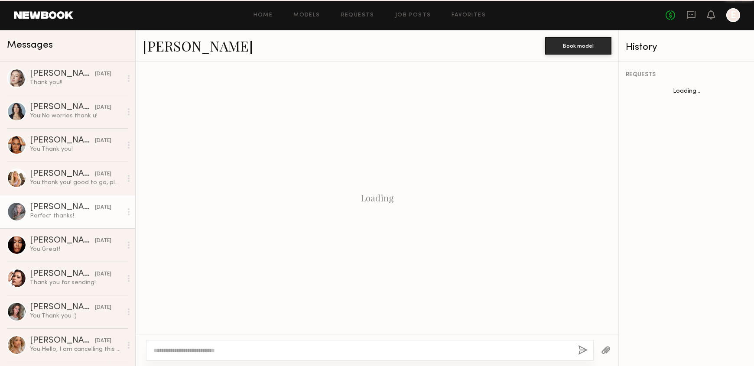
scroll to position [556, 0]
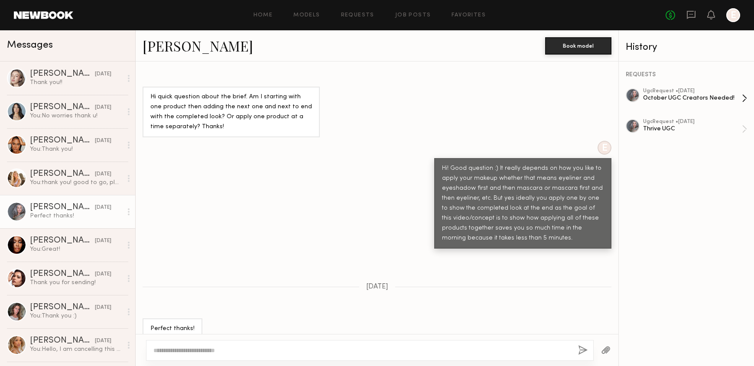
click at [684, 94] on div "October UGC Creators Needed!" at bounding box center [692, 98] width 99 height 8
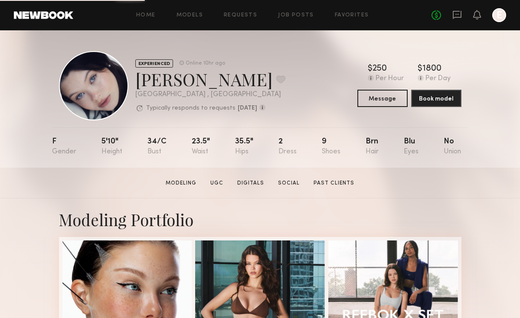
click at [232, 20] on div "Home Models Requests Job Posts Favorites Sign Out No fees up to $5,000 E" at bounding box center [289, 15] width 433 height 14
click at [241, 13] on link "Requests" at bounding box center [240, 16] width 33 height 6
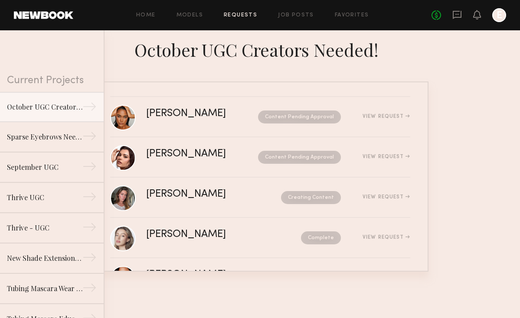
click at [277, 13] on div "Home Models Requests Job Posts Favorites Sign Out" at bounding box center [252, 16] width 358 height 6
click at [284, 13] on link "Job Posts" at bounding box center [296, 16] width 36 height 6
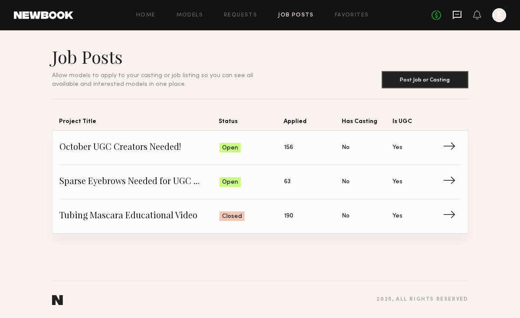
click at [457, 15] on icon at bounding box center [456, 14] width 3 height 1
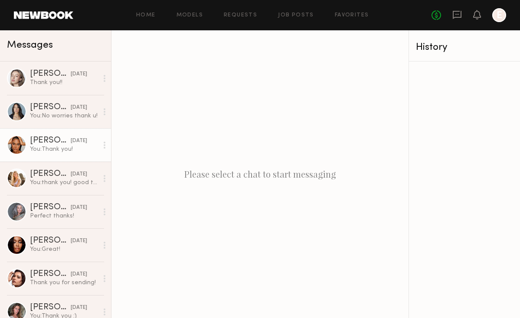
click at [72, 147] on div "You: Thank you!" at bounding box center [64, 149] width 68 height 8
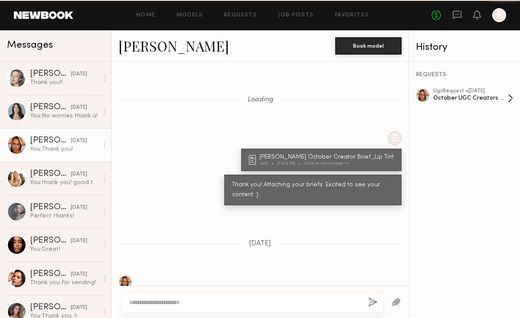
scroll to position [783, 0]
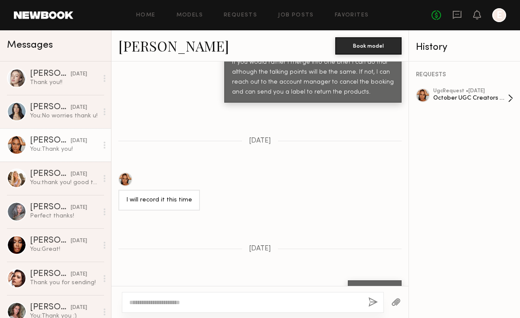
click at [453, 97] on div "October UGC Creators Needed!" at bounding box center [470, 98] width 75 height 8
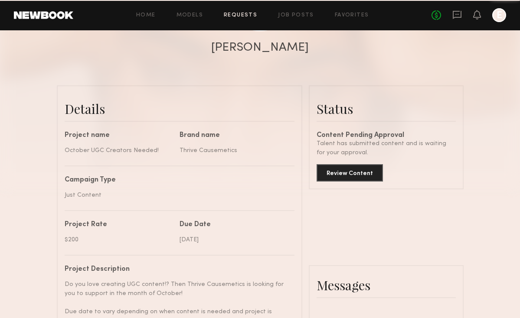
scroll to position [1102, 0]
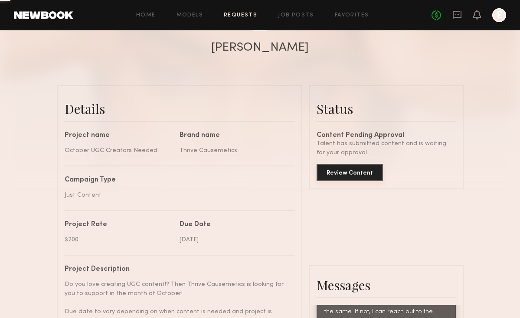
click at [348, 168] on button "Review Content" at bounding box center [349, 172] width 66 height 17
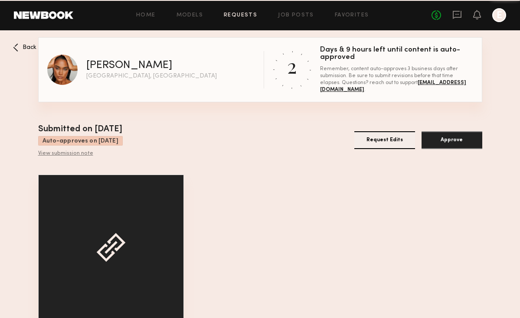
scroll to position [42, 0]
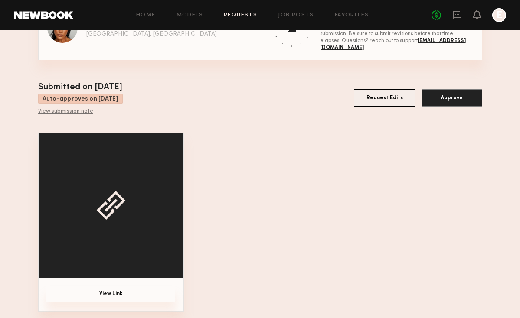
click at [111, 292] on button "View Link" at bounding box center [110, 294] width 129 height 17
click at [106, 289] on button "View Link" at bounding box center [110, 294] width 129 height 17
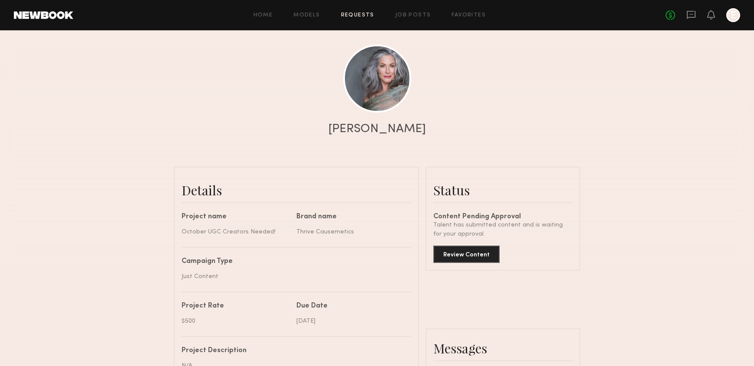
scroll to position [84, 0]
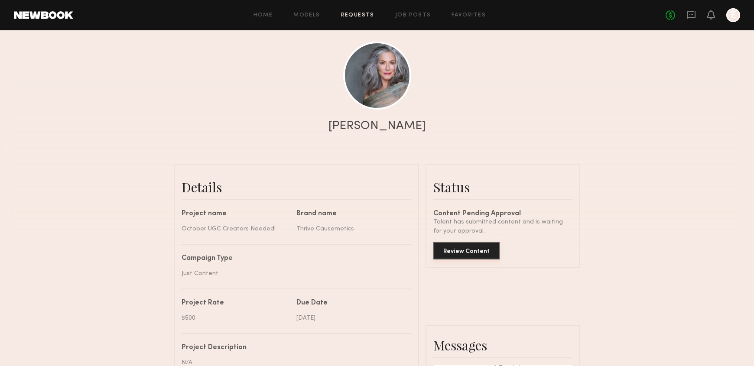
click at [485, 249] on button "Review Content" at bounding box center [467, 250] width 66 height 17
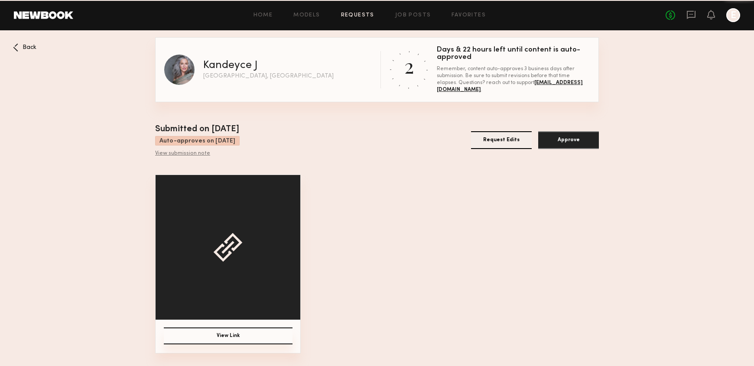
click at [206, 330] on button "View Link" at bounding box center [228, 336] width 129 height 17
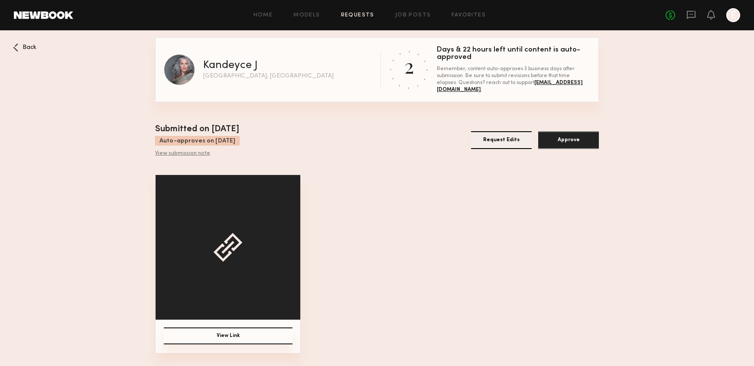
click at [31, 48] on span "Back" at bounding box center [30, 48] width 14 height 6
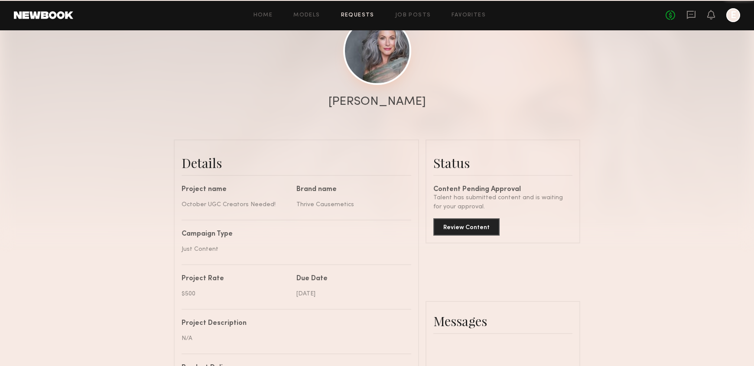
scroll to position [648, 0]
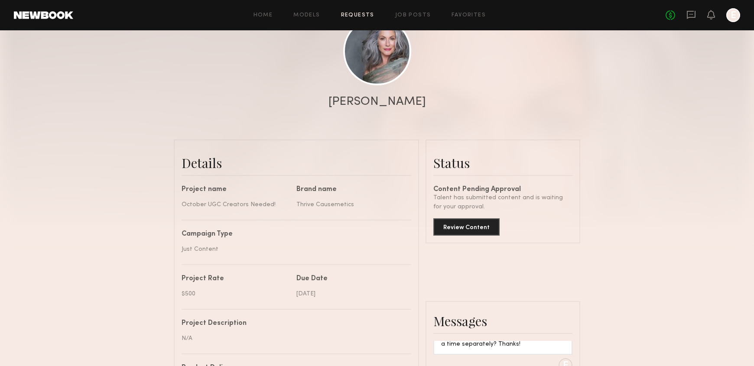
click at [361, 20] on div "Home Models Requests Job Posts Favorites Sign Out No fees up to $5,000 E" at bounding box center [406, 15] width 667 height 14
click at [360, 16] on link "Requests" at bounding box center [357, 16] width 33 height 6
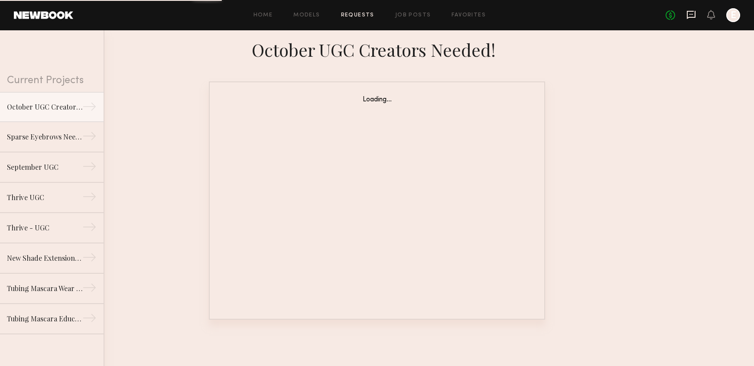
click at [690, 14] on icon at bounding box center [691, 14] width 3 height 1
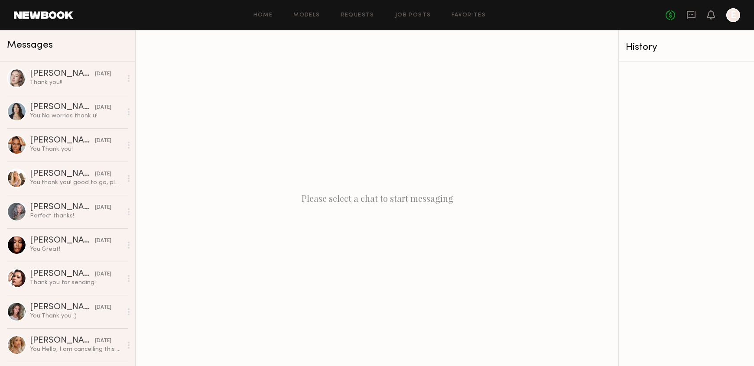
click at [181, 144] on div "Please select a chat to start messaging" at bounding box center [377, 198] width 483 height 336
click at [65, 319] on div "You: Thank you :)" at bounding box center [76, 316] width 92 height 8
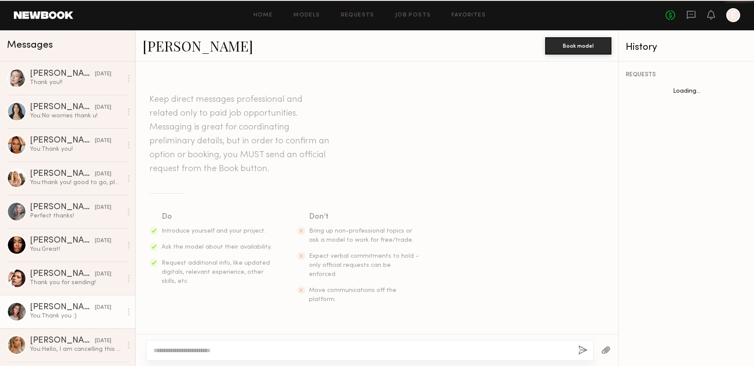
scroll to position [567, 0]
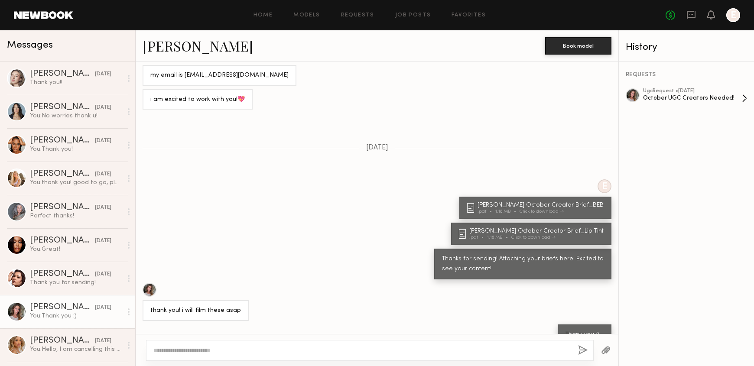
click at [667, 98] on div "October UGC Creators Needed!" at bounding box center [692, 98] width 99 height 8
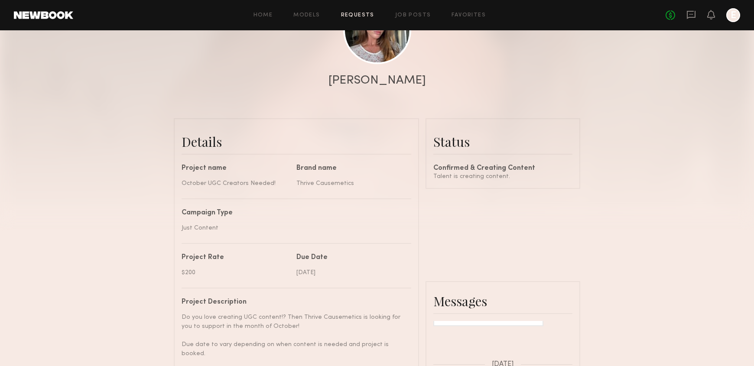
scroll to position [112, 0]
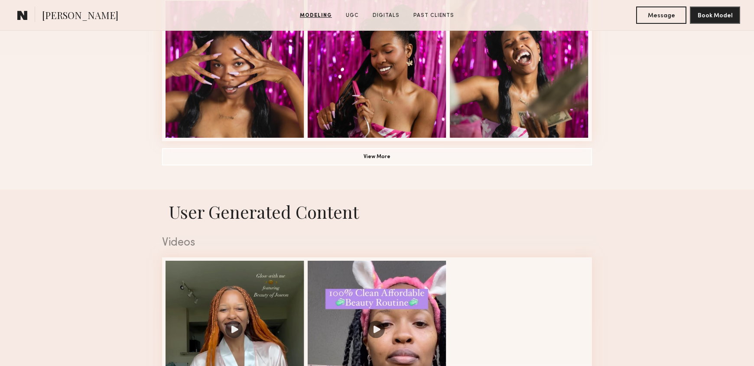
scroll to position [899, 0]
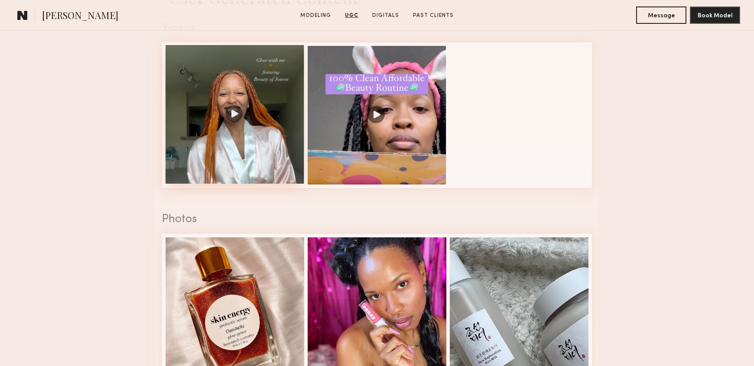
click at [263, 157] on div at bounding box center [235, 114] width 139 height 139
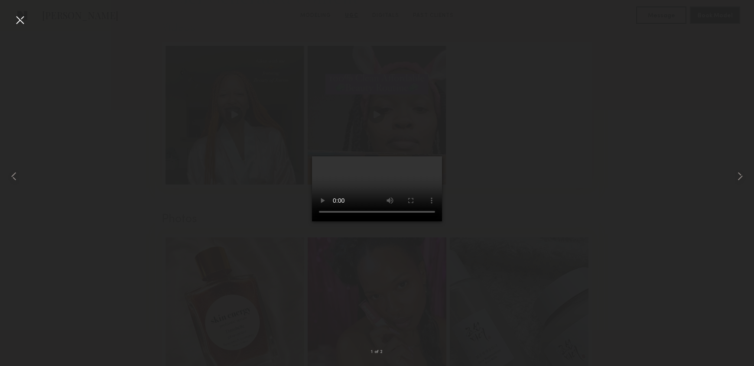
click at [542, 211] on div at bounding box center [377, 176] width 754 height 325
click at [19, 21] on div at bounding box center [20, 20] width 14 height 14
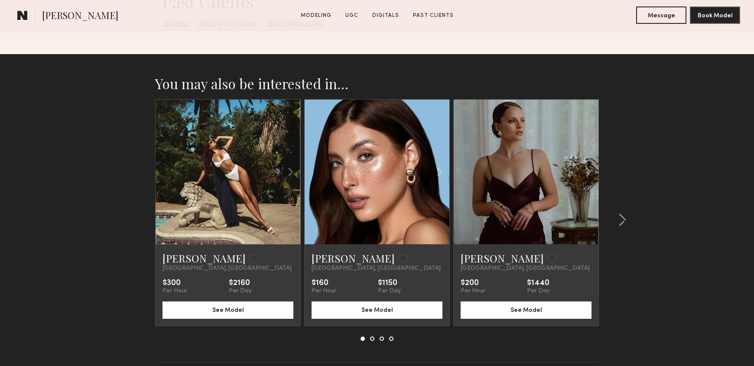
scroll to position [1882, 0]
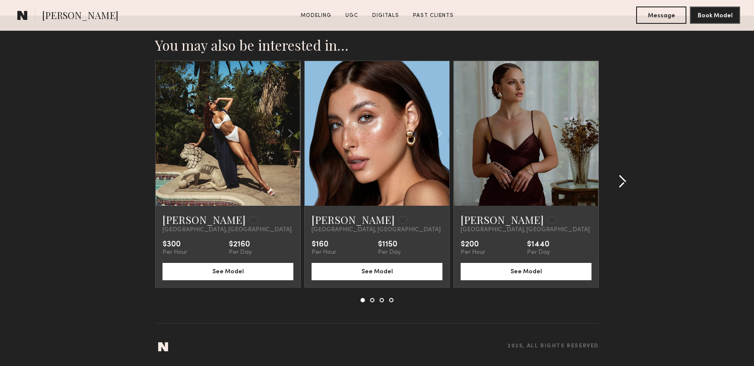
drag, startPoint x: 632, startPoint y: 163, endPoint x: 628, endPoint y: 171, distance: 8.3
click at [632, 163] on div at bounding box center [620, 182] width 42 height 242
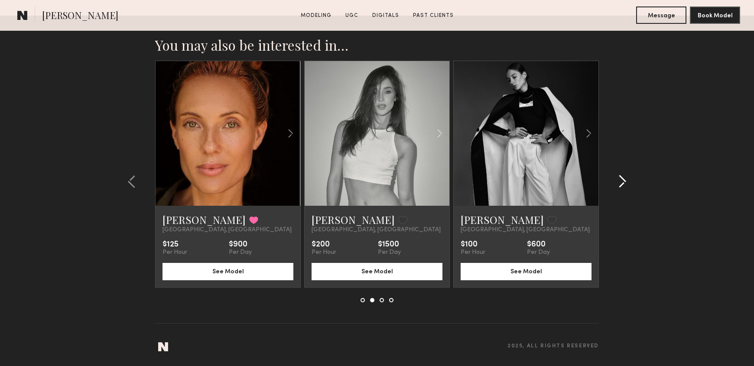
click at [626, 181] on common-icon at bounding box center [622, 182] width 9 height 14
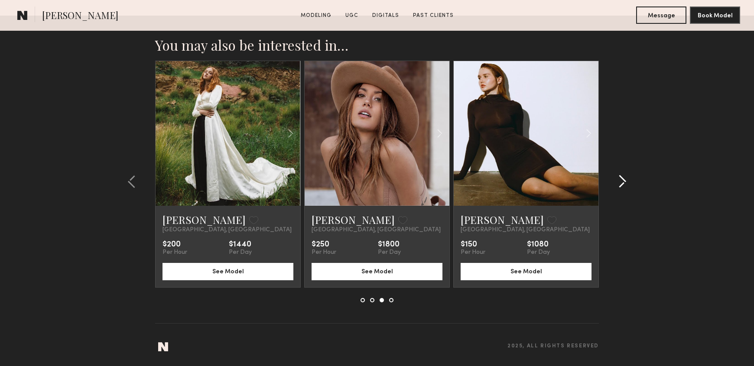
click at [625, 181] on common-icon at bounding box center [622, 182] width 9 height 14
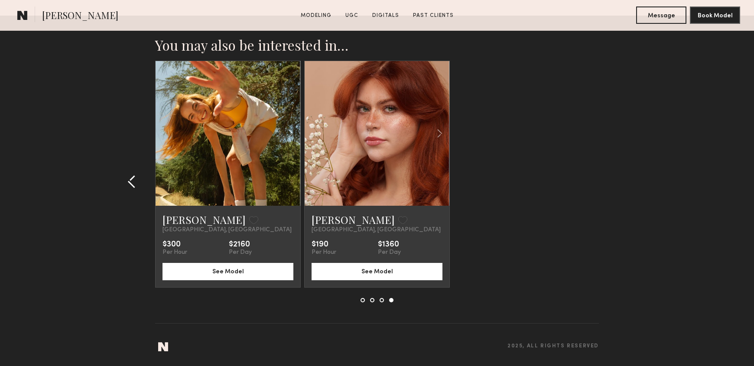
click at [124, 192] on div at bounding box center [135, 182] width 42 height 242
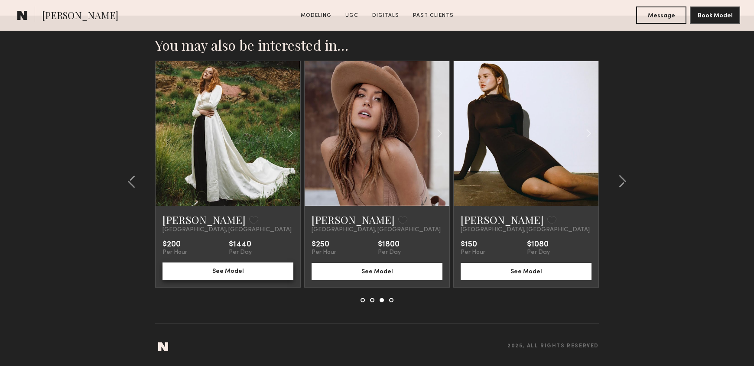
click at [230, 273] on button "See Model" at bounding box center [228, 271] width 131 height 17
click at [623, 185] on common-icon at bounding box center [622, 182] width 9 height 14
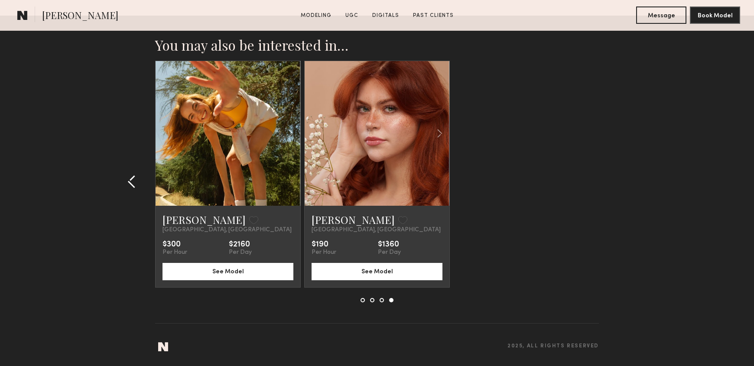
click at [135, 182] on common-icon at bounding box center [131, 182] width 9 height 14
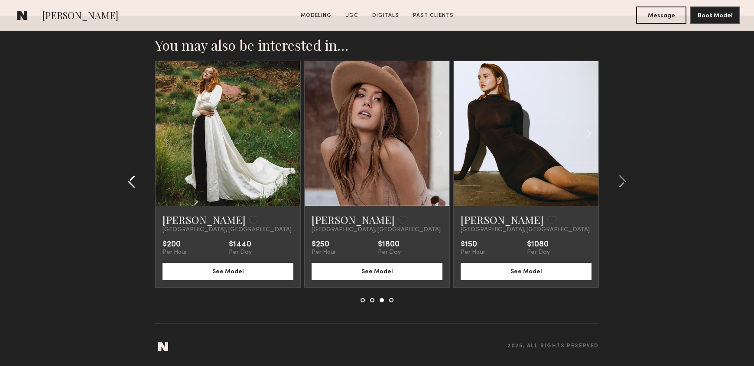
click at [135, 182] on common-icon at bounding box center [131, 182] width 9 height 14
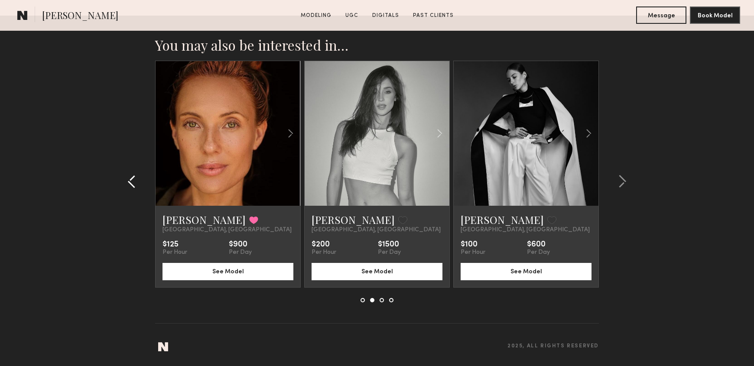
click at [135, 182] on common-icon at bounding box center [131, 182] width 9 height 14
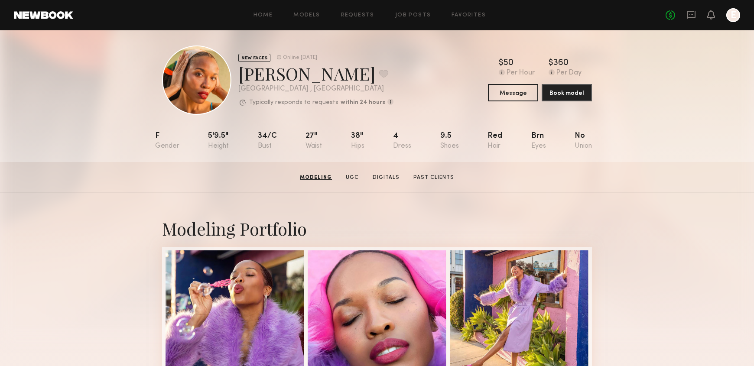
scroll to position [0, 0]
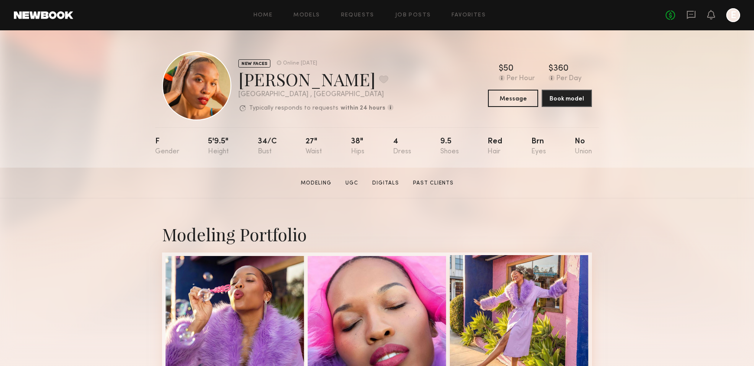
click at [573, 287] on div at bounding box center [519, 324] width 139 height 139
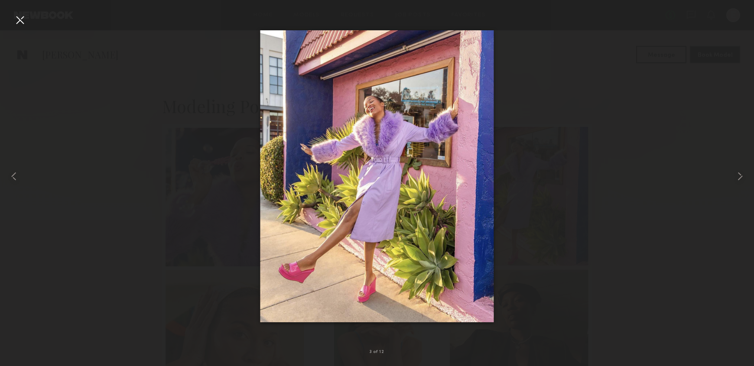
scroll to position [308, 0]
click at [656, 128] on div at bounding box center [377, 176] width 754 height 325
click at [23, 31] on div at bounding box center [15, 176] width 30 height 325
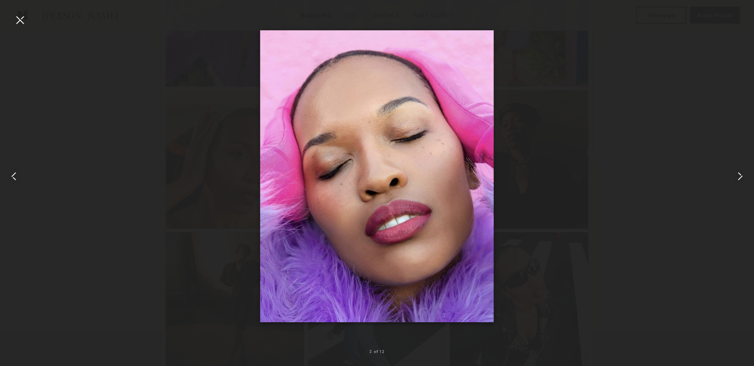
click at [29, 32] on div at bounding box center [15, 176] width 30 height 325
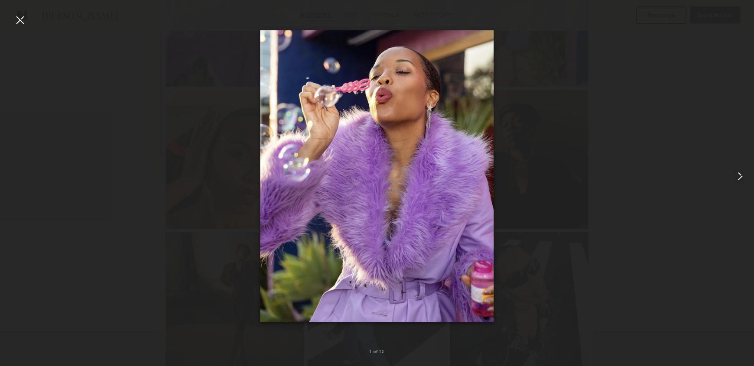
click at [22, 16] on div at bounding box center [20, 20] width 14 height 14
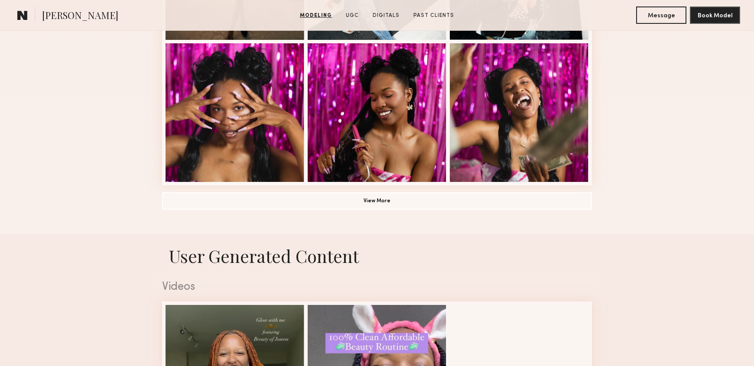
scroll to position [704, 0]
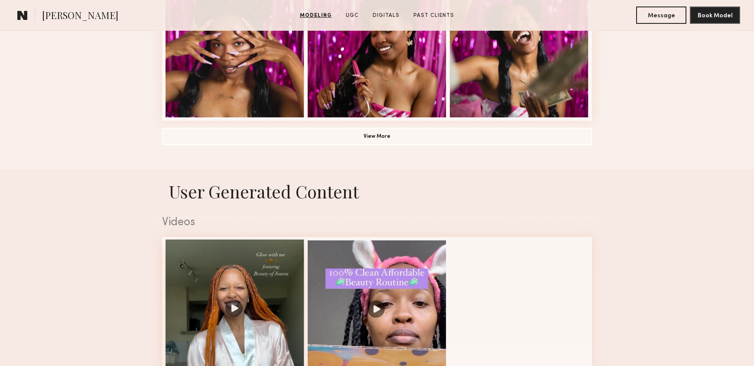
click at [199, 271] on div at bounding box center [235, 309] width 139 height 139
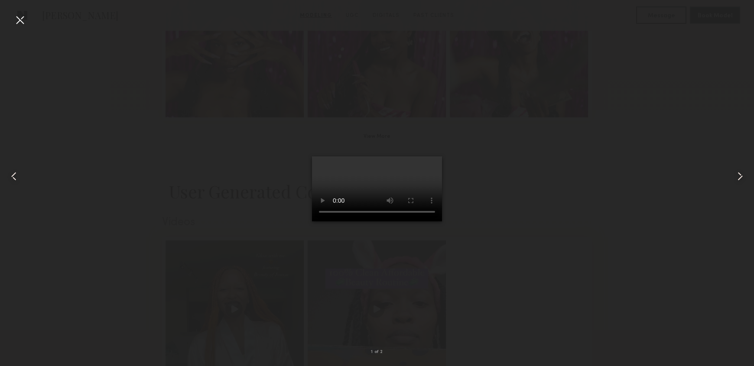
click at [460, 244] on div at bounding box center [377, 176] width 754 height 325
click at [372, 222] on video at bounding box center [377, 189] width 130 height 65
click at [244, 98] on div at bounding box center [377, 176] width 754 height 325
click at [23, 16] on div at bounding box center [20, 20] width 14 height 14
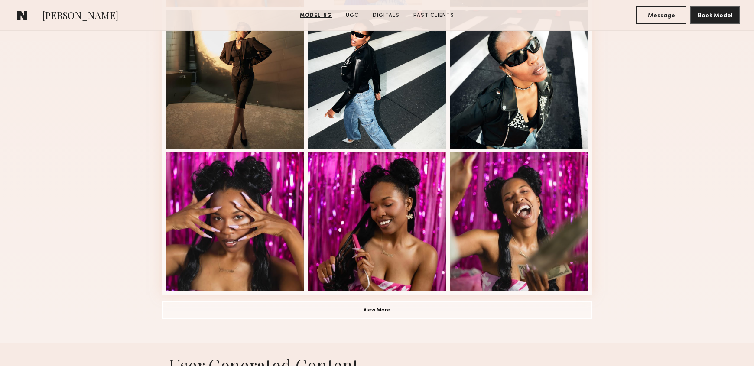
scroll to position [528, 0]
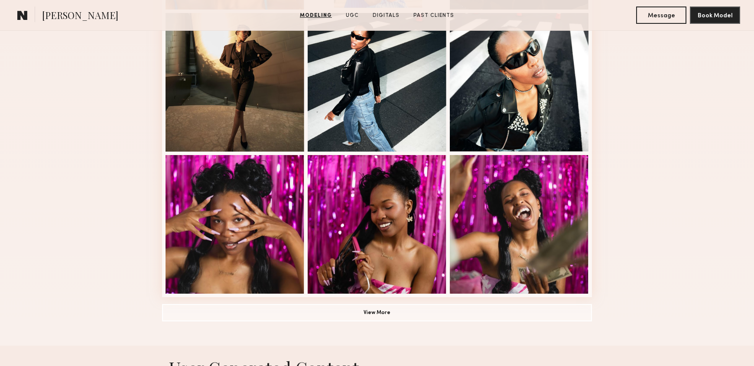
click at [312, 10] on section "Danshelle J. Modeling UGC Digitals Past Clients Message Book Model" at bounding box center [377, 15] width 754 height 31
click at [312, 16] on link "Modeling" at bounding box center [316, 16] width 39 height 8
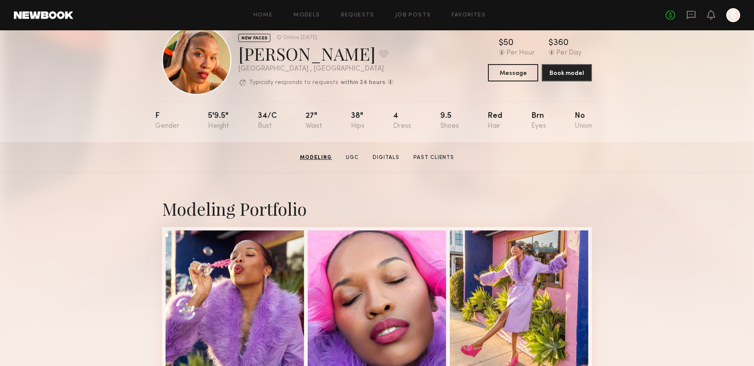
scroll to position [14, 0]
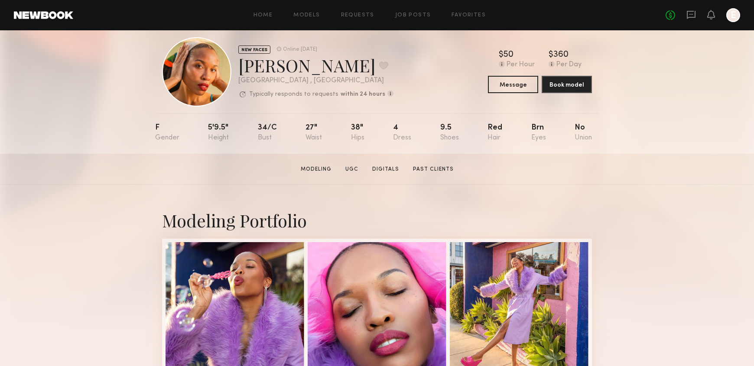
click at [253, 13] on div "Home Models Requests Job Posts Favorites Sign Out" at bounding box center [369, 16] width 593 height 6
click at [265, 13] on link "Home" at bounding box center [264, 16] width 20 height 6
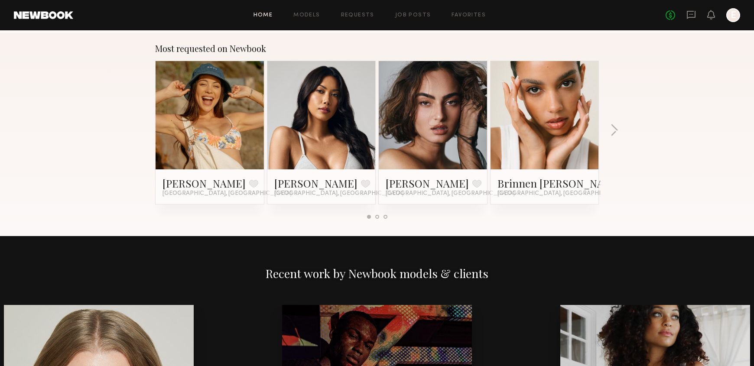
scroll to position [801, 0]
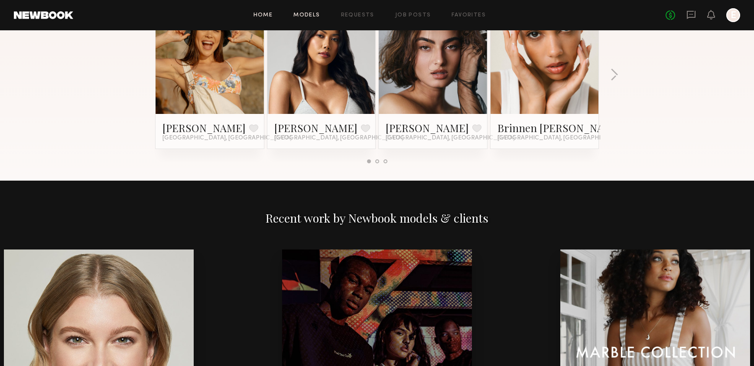
click at [312, 15] on link "Models" at bounding box center [307, 16] width 26 height 6
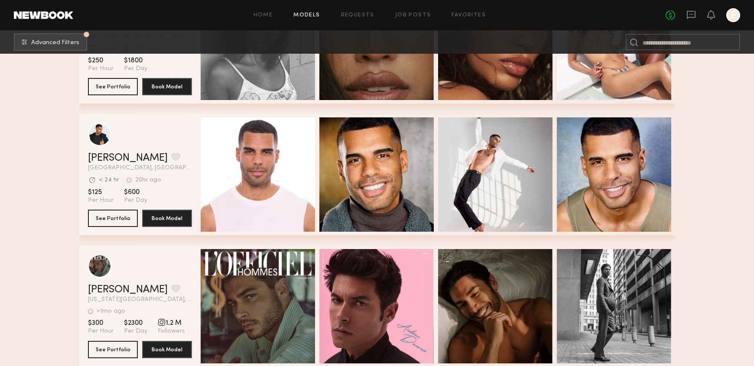
scroll to position [187, 0]
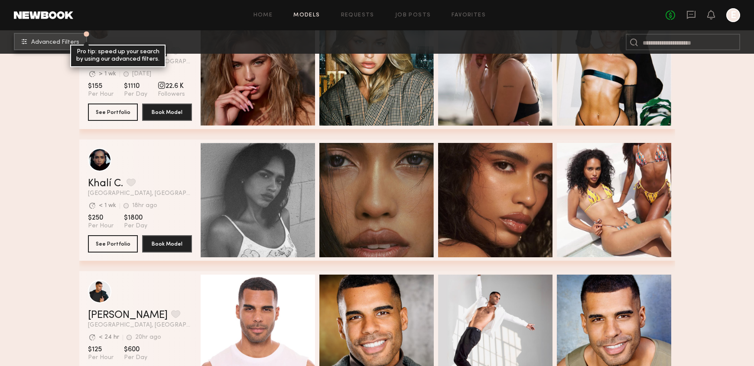
click at [78, 39] on button "Advanced Filters Pro tip: speed up your search by using our advanced filters." at bounding box center [50, 41] width 73 height 17
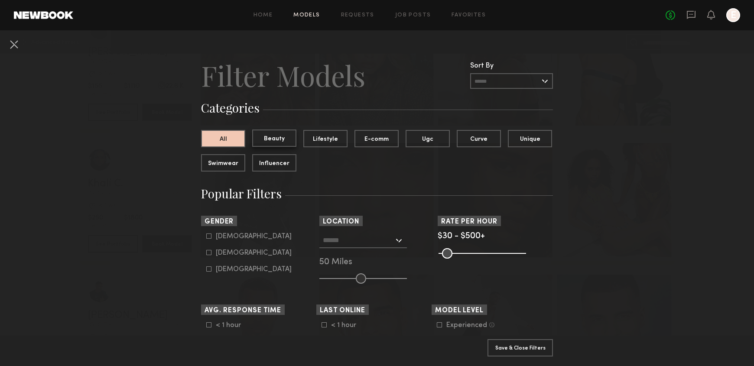
click at [287, 141] on button "Beauty" at bounding box center [274, 138] width 44 height 17
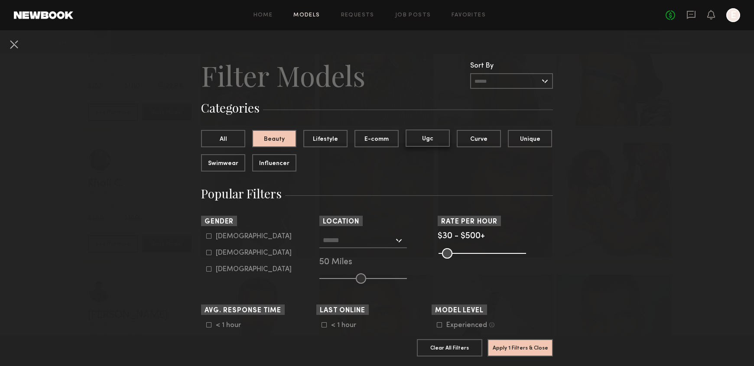
click at [436, 140] on button "Ugc" at bounding box center [428, 138] width 44 height 17
click at [274, 134] on button "Beauty" at bounding box center [274, 138] width 44 height 17
click at [227, 250] on common-framework-checkbox "Female" at bounding box center [261, 253] width 110 height 8
click at [214, 258] on form "Male Female Non-binary" at bounding box center [261, 253] width 110 height 41
click at [214, 254] on label "Female" at bounding box center [248, 252] width 85 height 5
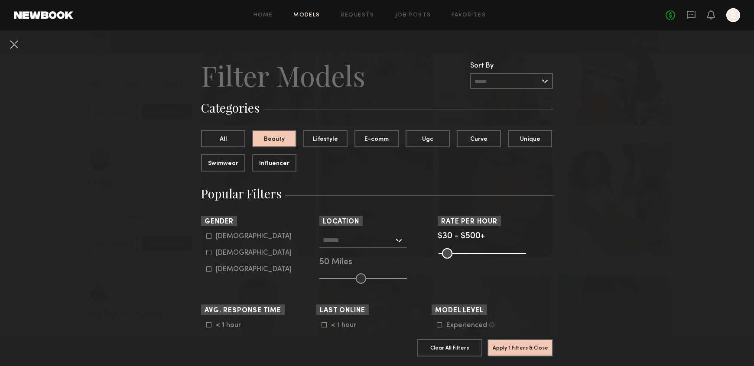
type input "**"
click at [515, 341] on button "Apply 2 Filters & Close" at bounding box center [520, 347] width 65 height 17
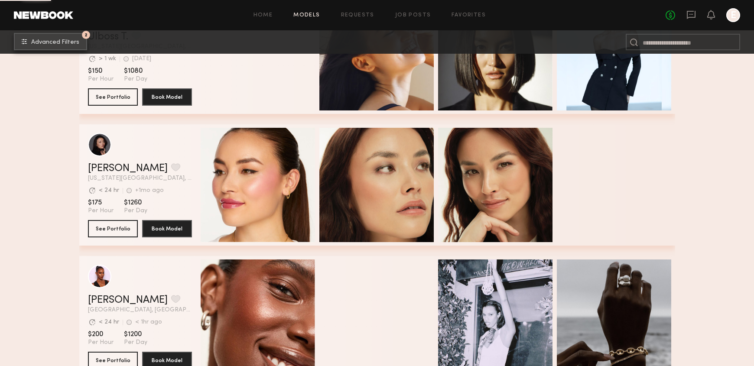
scroll to position [6015, 0]
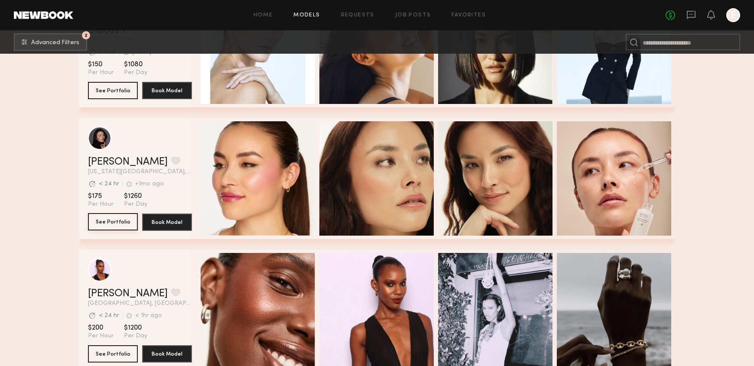
click at [105, 220] on button "See Portfolio" at bounding box center [113, 221] width 50 height 17
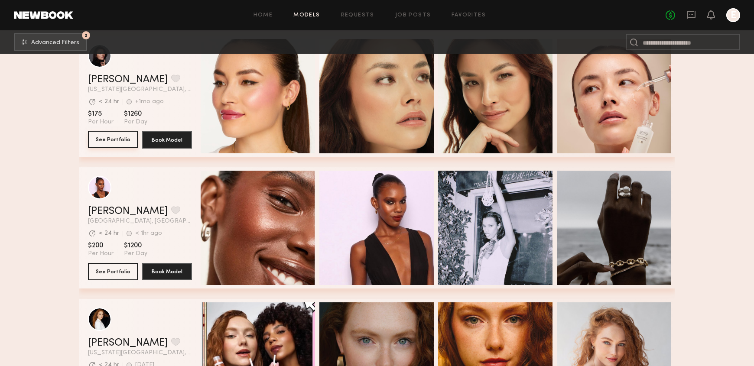
scroll to position [6124, 0]
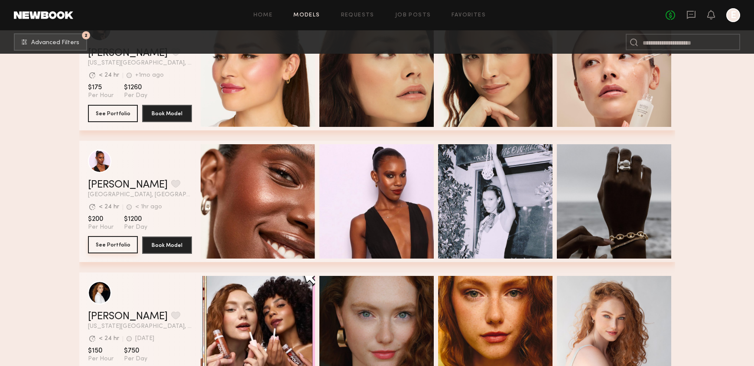
click at [117, 244] on button "See Portfolio" at bounding box center [113, 244] width 50 height 17
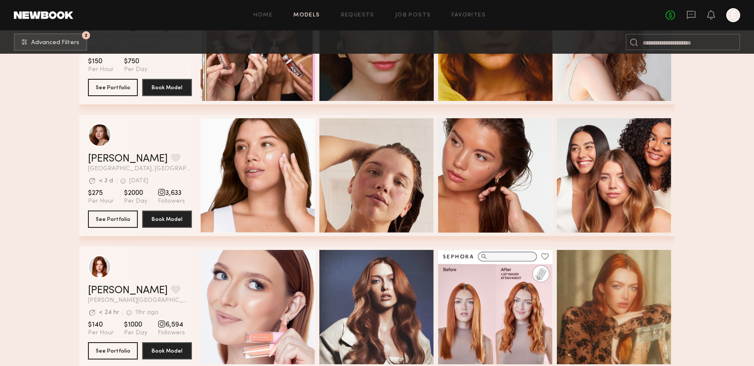
scroll to position [6304, 0]
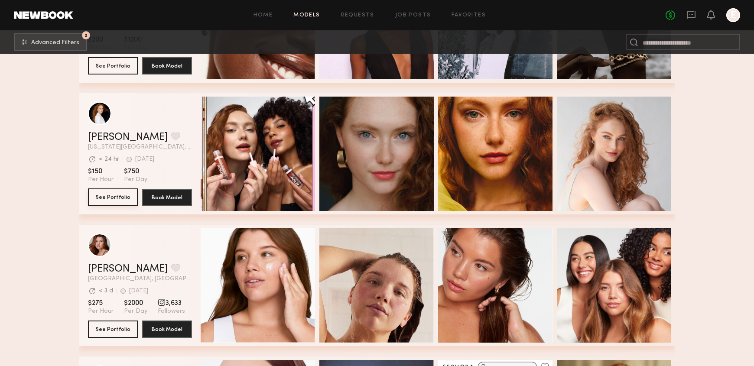
click at [97, 195] on button "See Portfolio" at bounding box center [113, 197] width 50 height 17
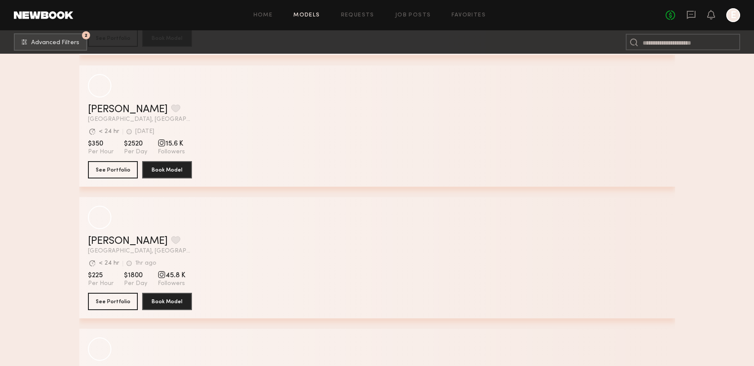
scroll to position [11477, 0]
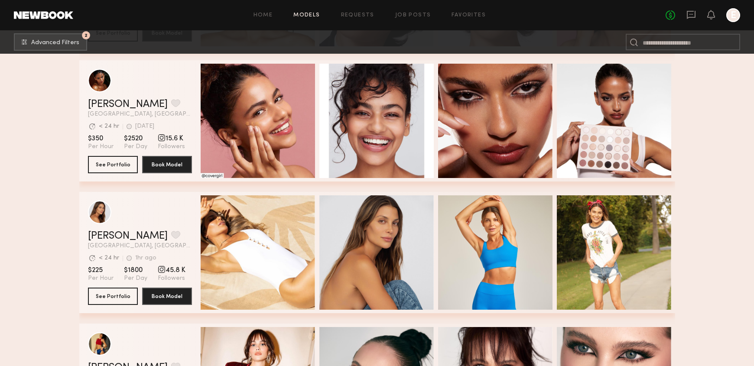
click at [113, 282] on section "$225 Per Hour $1800 Per Day 45.8 K Followers" at bounding box center [140, 274] width 104 height 16
click at [112, 282] on span "Per Hour" at bounding box center [101, 279] width 26 height 8
click at [107, 292] on button "See Portfolio" at bounding box center [113, 295] width 50 height 17
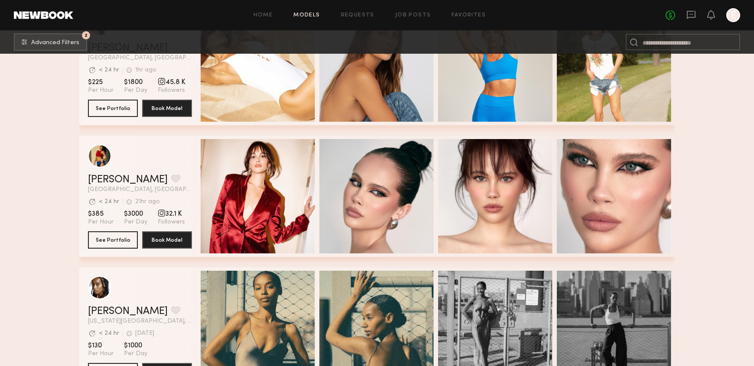
scroll to position [11579, 0]
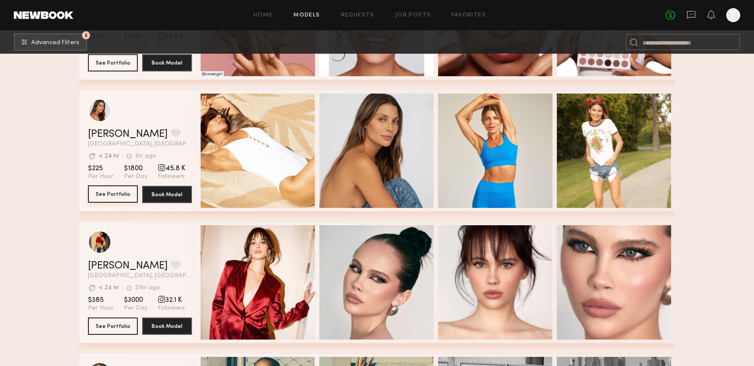
click at [117, 193] on button "See Portfolio" at bounding box center [113, 194] width 50 height 17
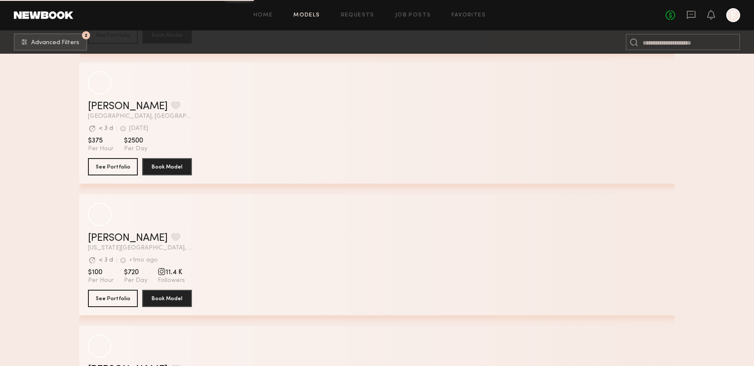
scroll to position [16706, 0]
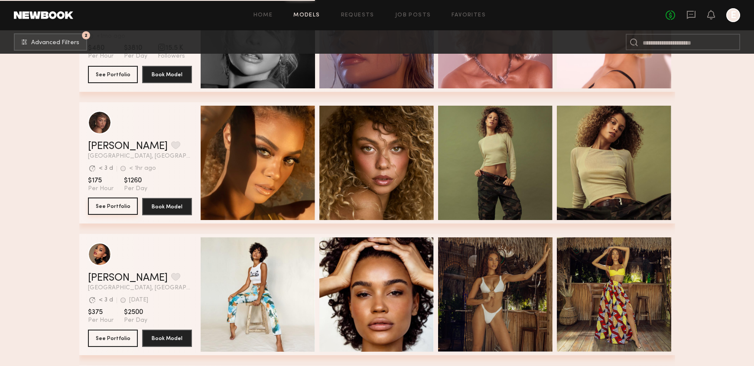
click at [111, 208] on button "See Portfolio" at bounding box center [113, 206] width 50 height 17
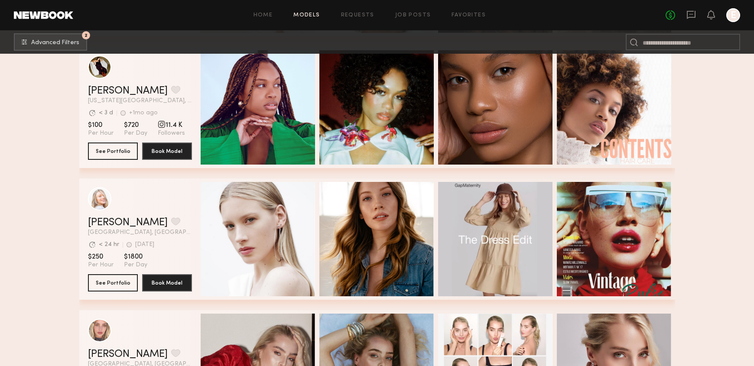
scroll to position [17158, 0]
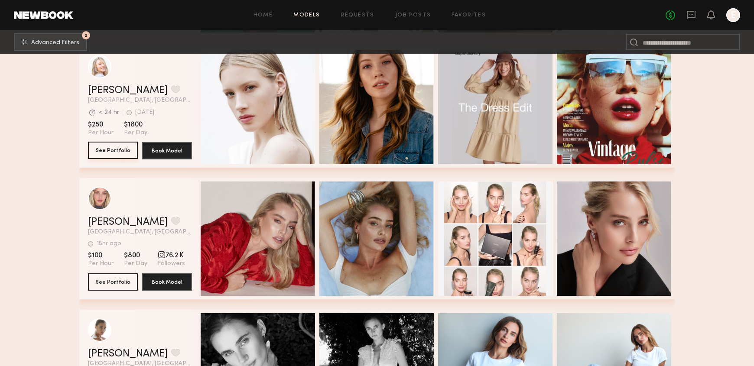
click at [112, 149] on button "See Portfolio" at bounding box center [113, 150] width 50 height 17
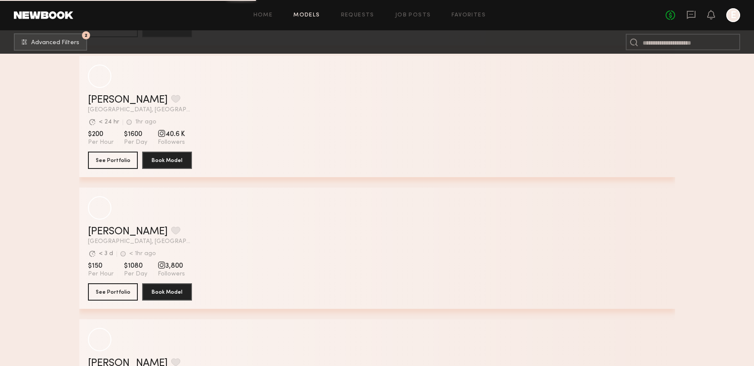
scroll to position [20049, 0]
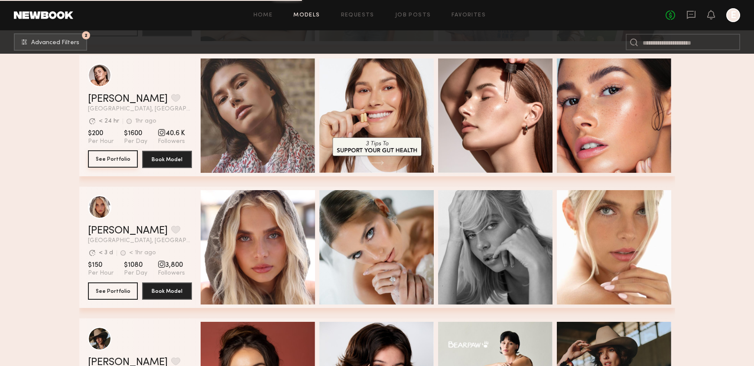
click at [117, 160] on button "See Portfolio" at bounding box center [113, 158] width 50 height 17
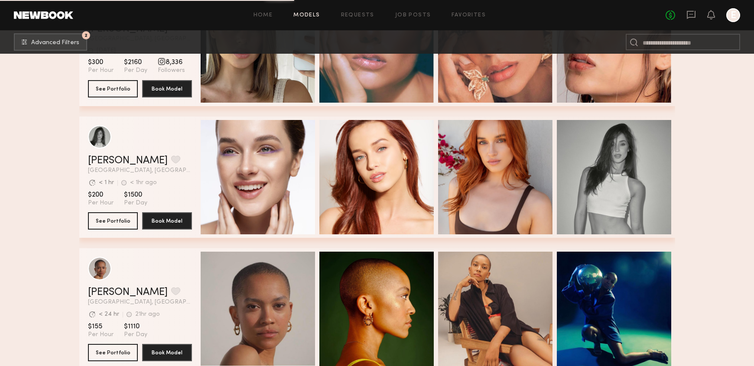
scroll to position [23582, 0]
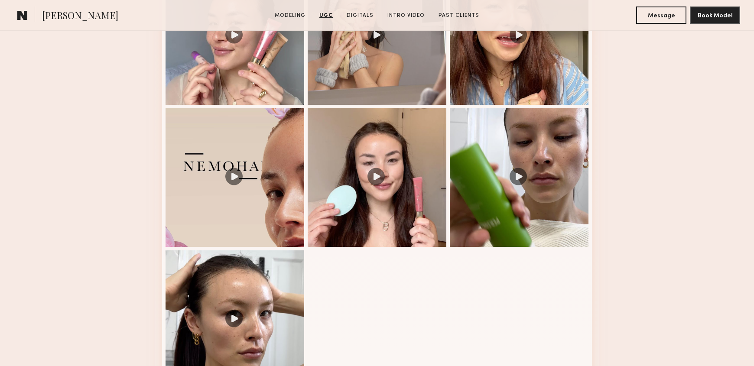
scroll to position [1213, 0]
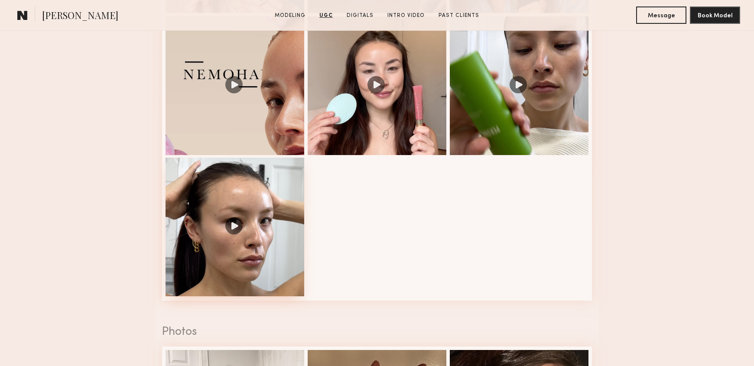
click at [266, 196] on div at bounding box center [235, 227] width 139 height 139
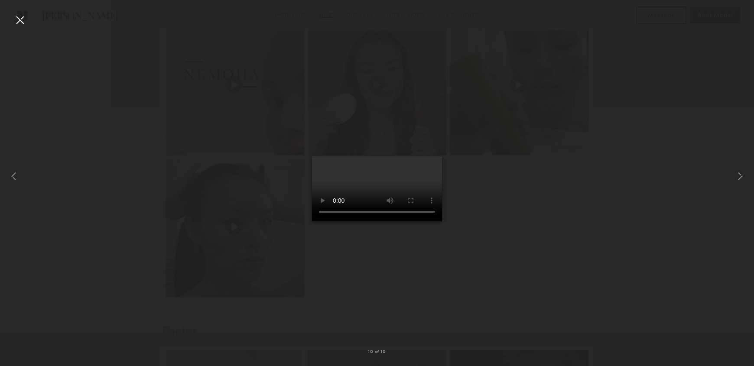
click at [556, 173] on div at bounding box center [377, 176] width 754 height 325
click at [10, 181] on common-icon at bounding box center [14, 177] width 14 height 14
click at [18, 176] on common-icon at bounding box center [14, 177] width 14 height 14
click at [9, 181] on common-icon at bounding box center [14, 177] width 14 height 14
click at [17, 172] on common-icon at bounding box center [14, 177] width 14 height 14
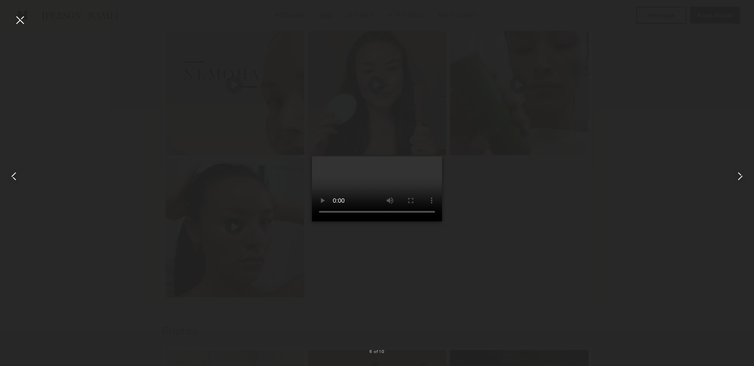
click at [14, 173] on common-icon at bounding box center [14, 177] width 14 height 14
click at [14, 175] on common-icon at bounding box center [14, 177] width 14 height 14
click at [126, 149] on div at bounding box center [377, 176] width 754 height 325
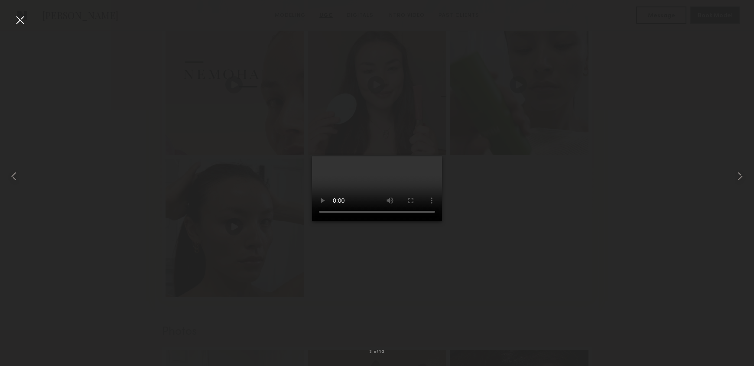
click at [17, 17] on div at bounding box center [20, 20] width 14 height 14
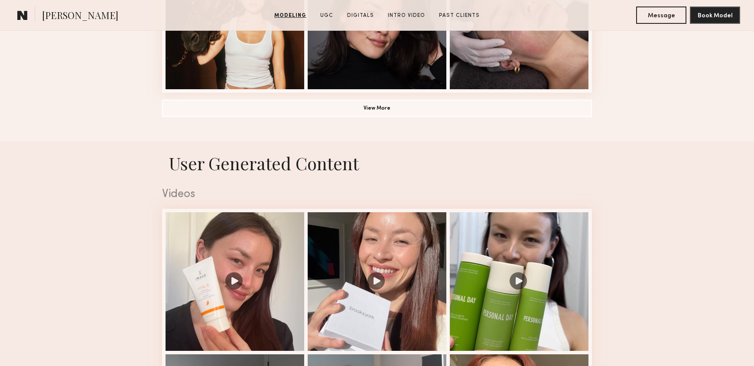
scroll to position [806, 0]
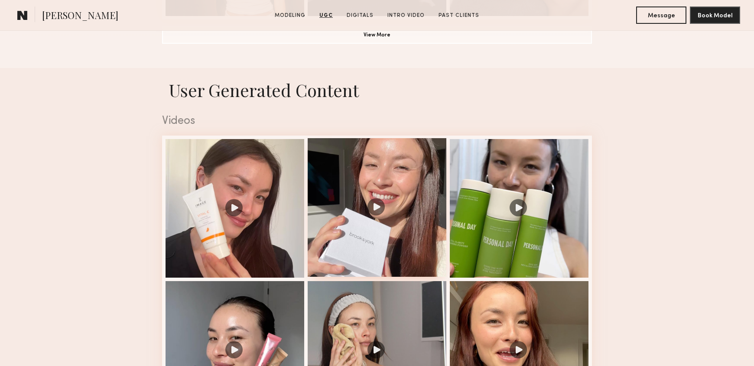
click at [368, 171] on div at bounding box center [377, 207] width 139 height 139
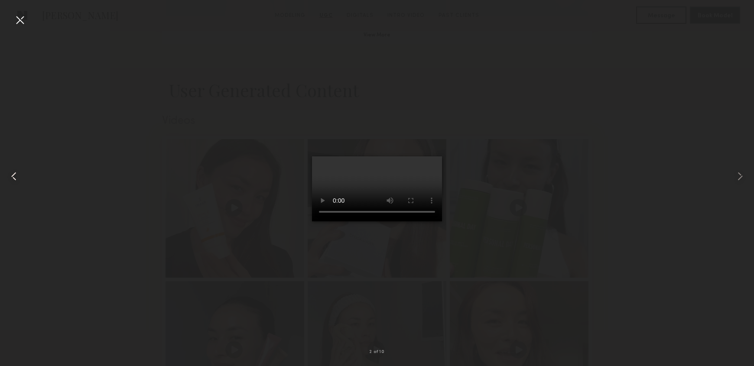
click at [14, 182] on common-icon at bounding box center [14, 177] width 14 height 14
click at [378, 157] on video at bounding box center [377, 189] width 130 height 65
click at [274, 169] on div at bounding box center [377, 176] width 754 height 325
click at [25, 20] on div at bounding box center [20, 20] width 14 height 14
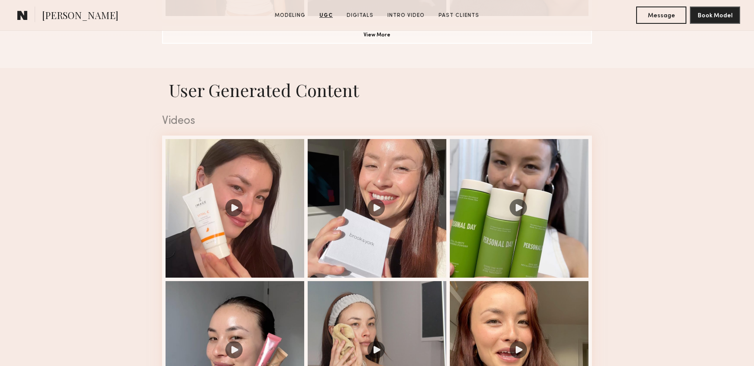
scroll to position [914, 0]
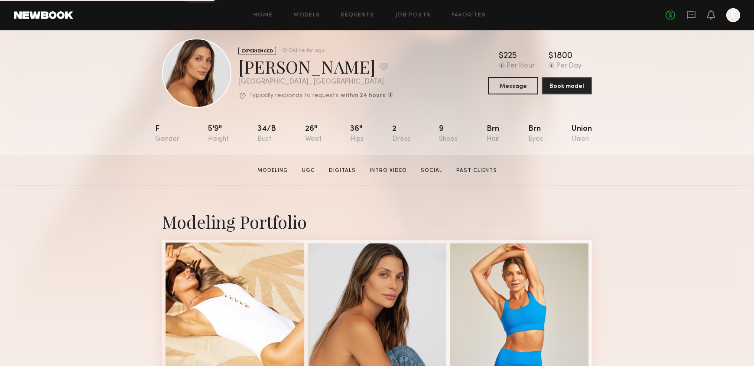
scroll to position [120, 0]
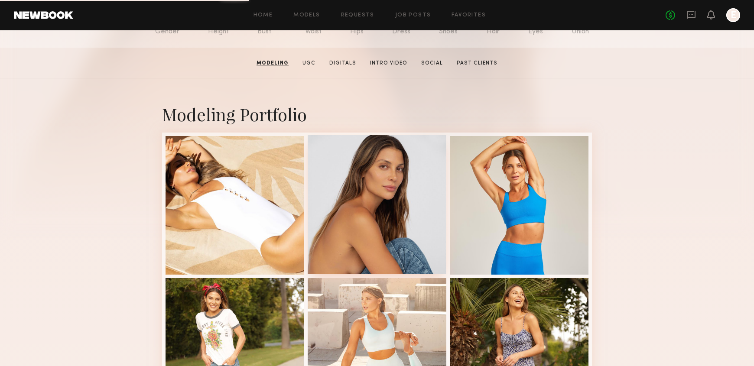
click at [393, 204] on div at bounding box center [377, 204] width 139 height 139
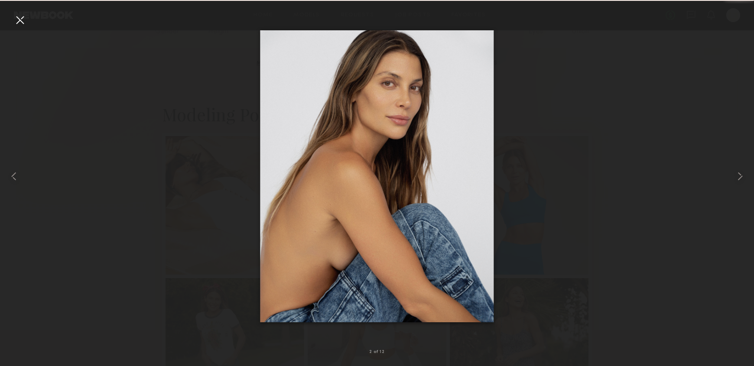
click at [200, 186] on div at bounding box center [377, 176] width 754 height 325
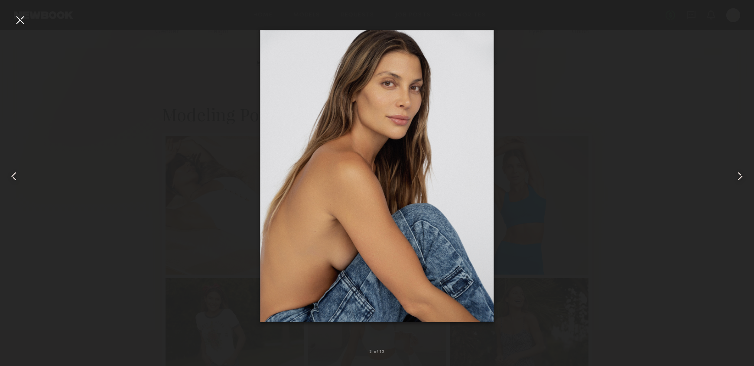
click at [18, 21] on div at bounding box center [20, 20] width 14 height 14
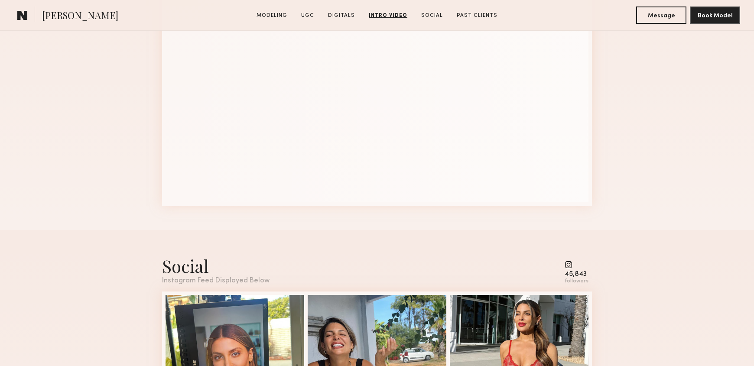
scroll to position [1904, 0]
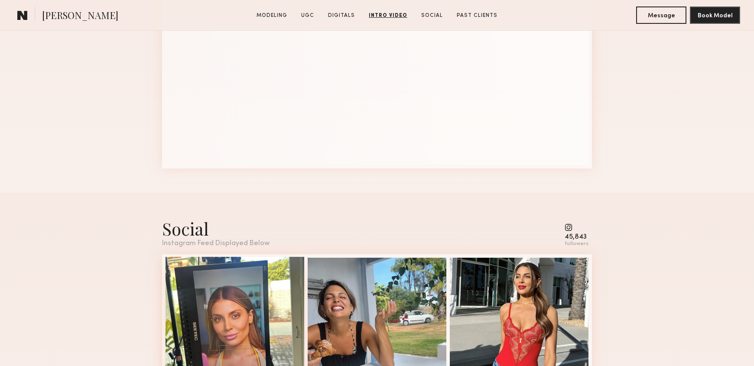
click at [236, 296] on div "151 33 Likes & comments displayed to show model’s engagement" at bounding box center [235, 326] width 139 height 139
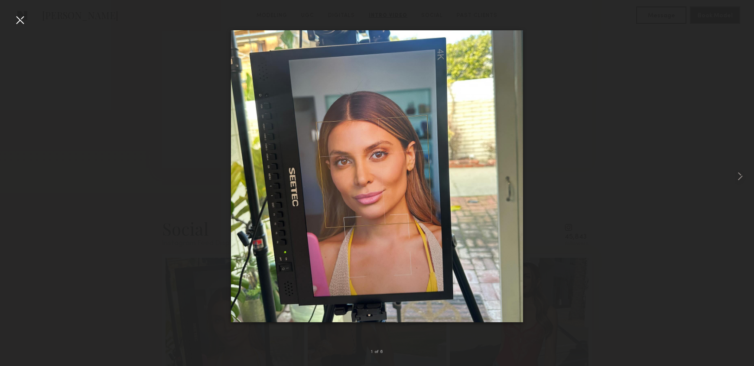
click at [22, 12] on nb-gallery-light "1 of 6" at bounding box center [377, 183] width 754 height 366
click at [23, 23] on div at bounding box center [20, 20] width 14 height 14
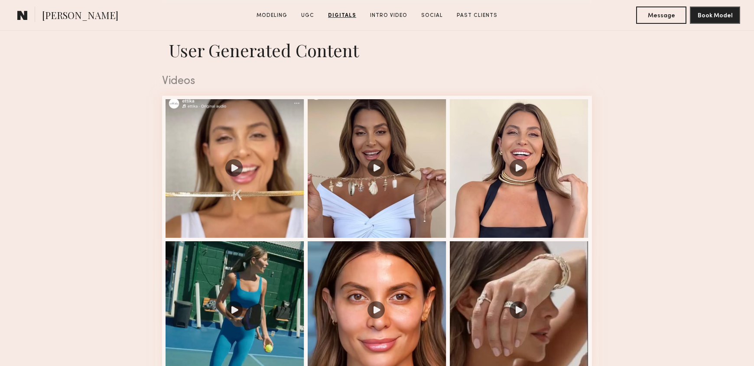
scroll to position [846, 0]
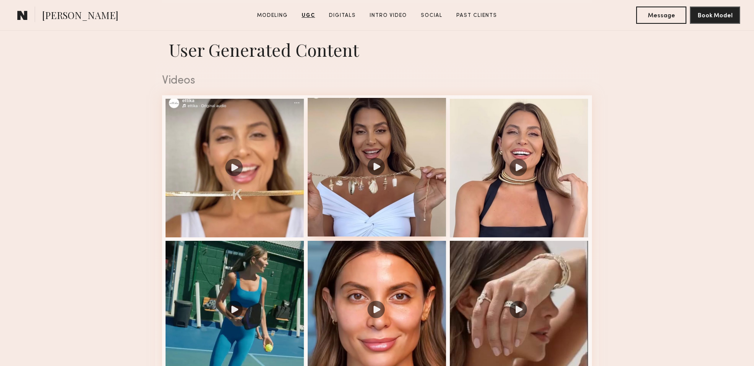
click at [321, 134] on div at bounding box center [377, 167] width 139 height 139
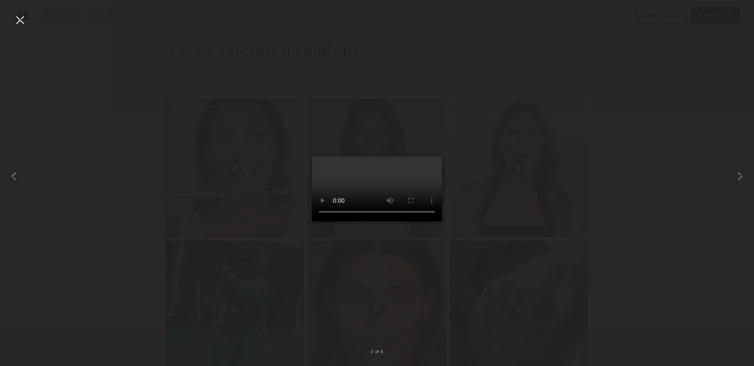
click at [148, 150] on div at bounding box center [377, 176] width 754 height 325
click at [26, 20] on div at bounding box center [20, 20] width 14 height 14
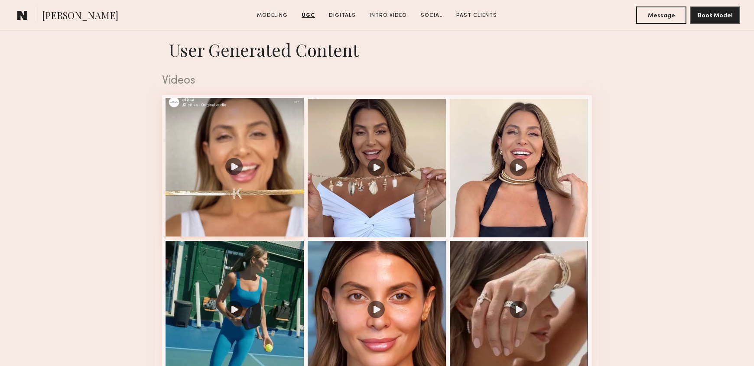
click at [230, 160] on div at bounding box center [235, 167] width 139 height 139
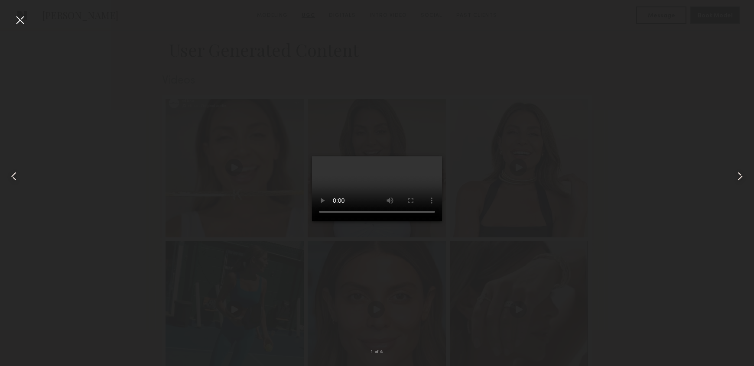
click at [23, 17] on div at bounding box center [20, 20] width 14 height 14
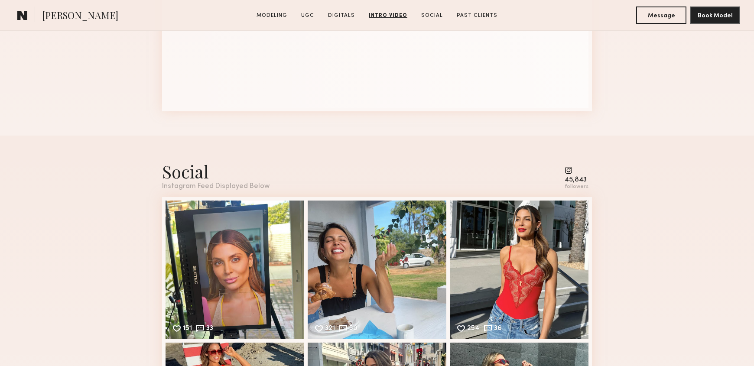
scroll to position [2037, 0]
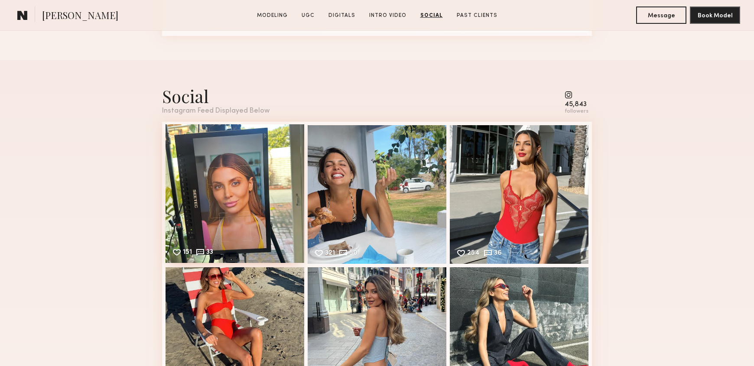
click at [188, 173] on div "151 33 Likes & comments displayed to show model’s engagement" at bounding box center [235, 193] width 139 height 139
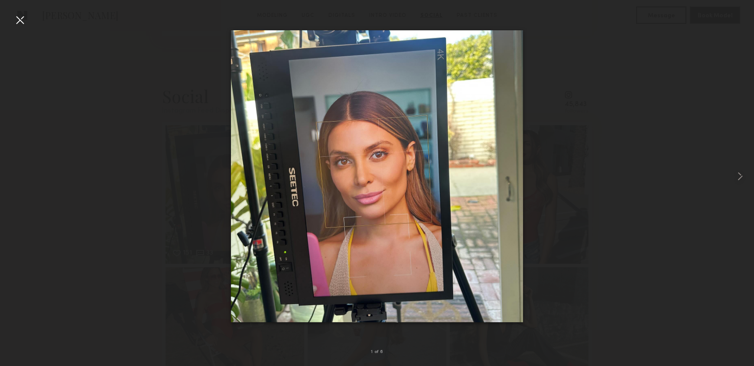
click at [152, 139] on div at bounding box center [377, 176] width 754 height 325
click at [14, 21] on div at bounding box center [20, 20] width 14 height 14
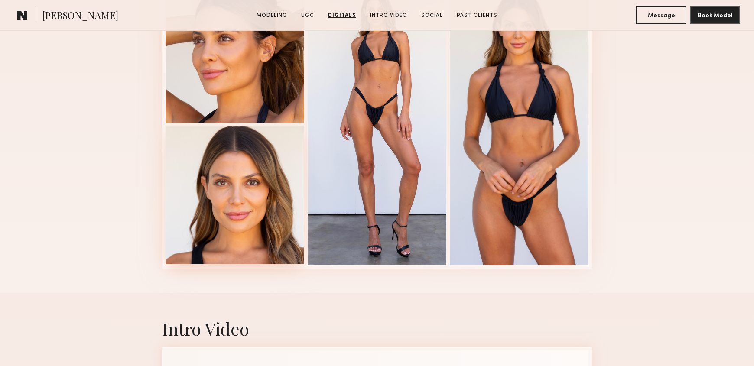
scroll to position [1425, 0]
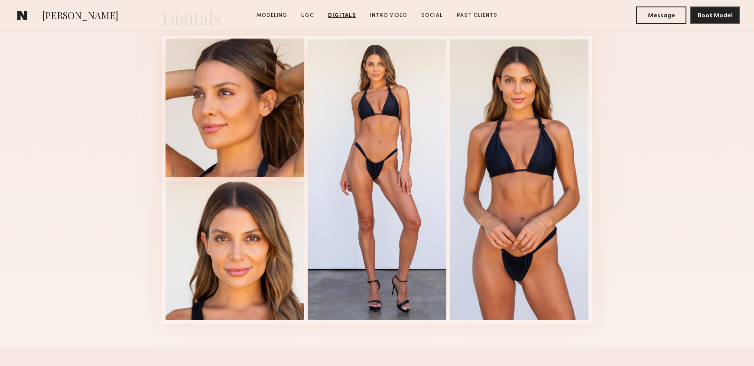
click at [209, 119] on div at bounding box center [235, 108] width 139 height 139
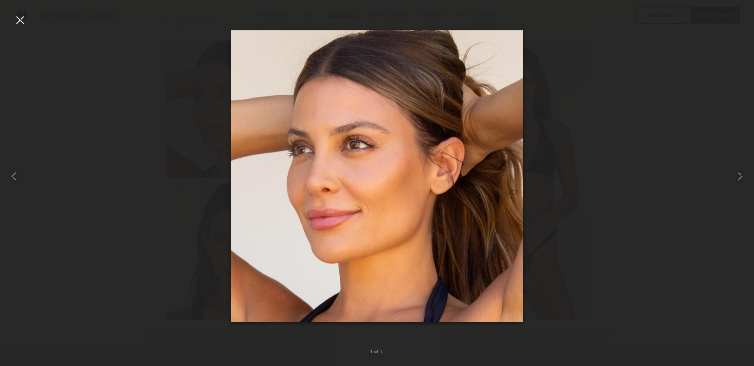
click at [626, 194] on div at bounding box center [377, 176] width 754 height 325
click at [18, 26] on div at bounding box center [20, 20] width 14 height 14
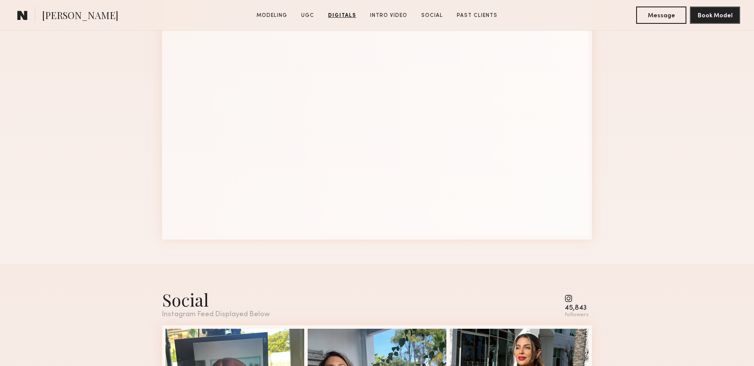
scroll to position [2038, 0]
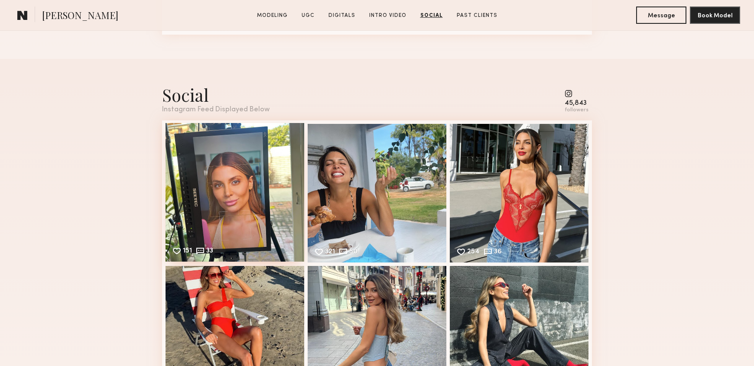
click at [238, 209] on div "151 33 Likes & comments displayed to show model’s engagement" at bounding box center [235, 192] width 139 height 139
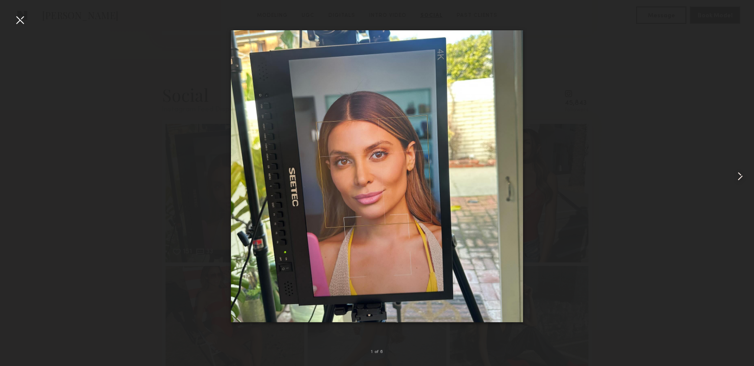
click at [21, 17] on div at bounding box center [20, 20] width 14 height 14
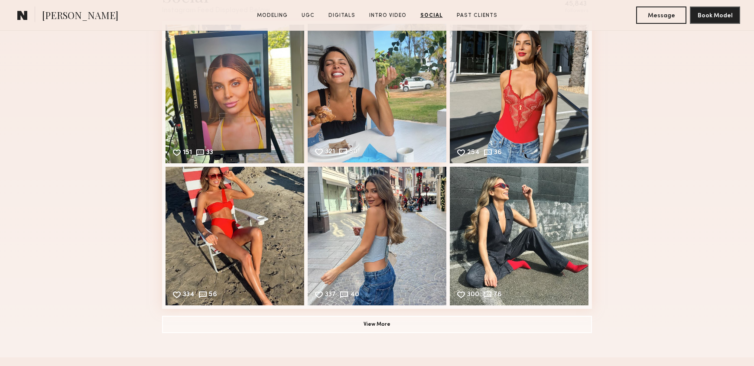
scroll to position [2248, 0]
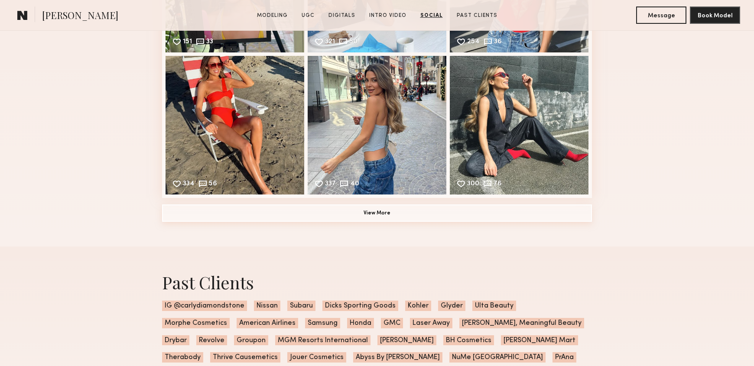
click at [328, 216] on button "View More" at bounding box center [377, 213] width 430 height 17
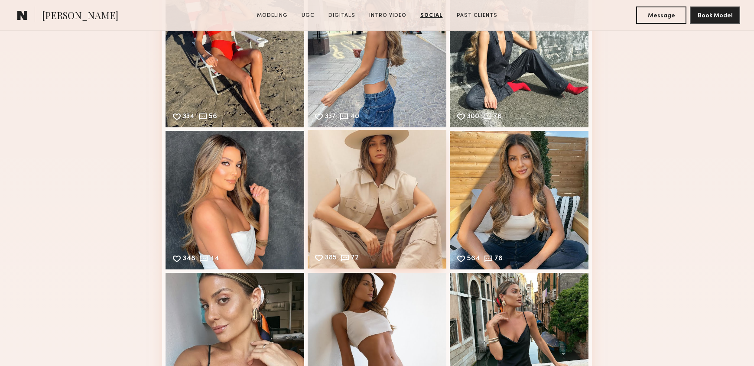
scroll to position [2421, 0]
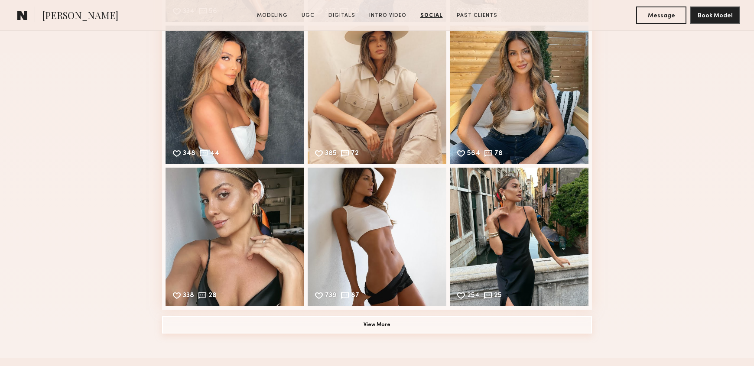
click at [288, 333] on button "View More" at bounding box center [377, 324] width 430 height 17
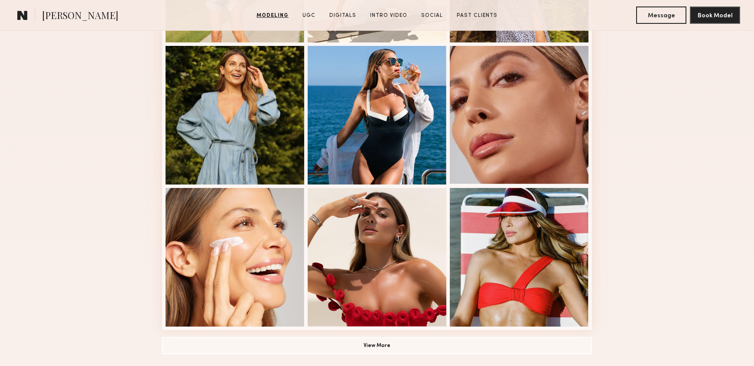
scroll to position [497, 0]
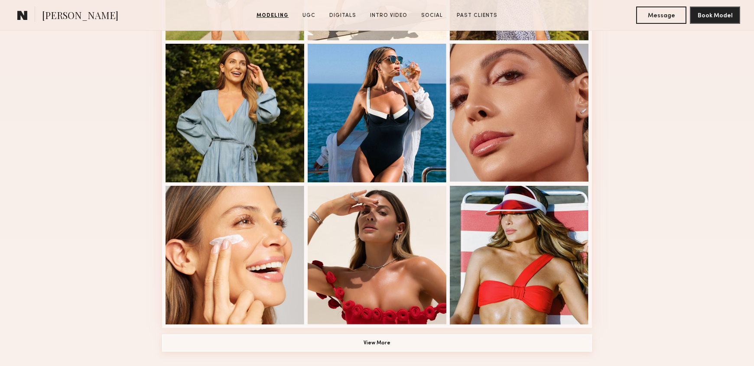
click at [438, 341] on button "View More" at bounding box center [377, 343] width 430 height 17
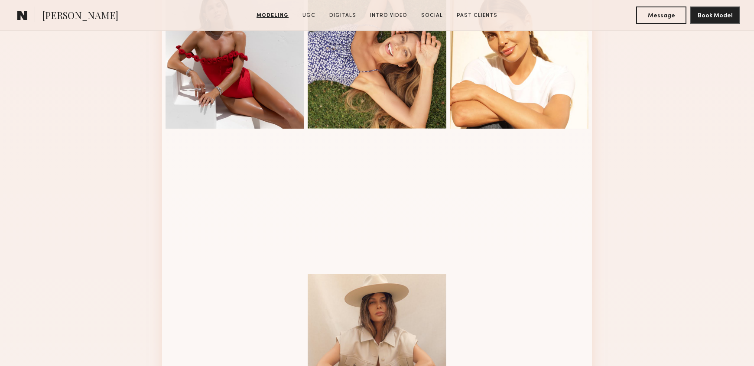
scroll to position [1135, 0]
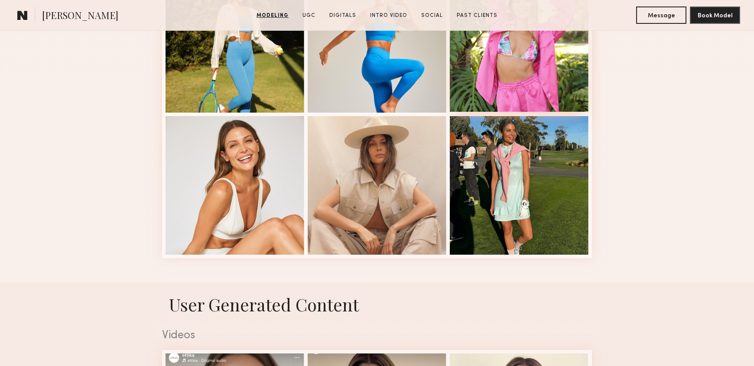
click at [519, 67] on div at bounding box center [519, 42] width 139 height 139
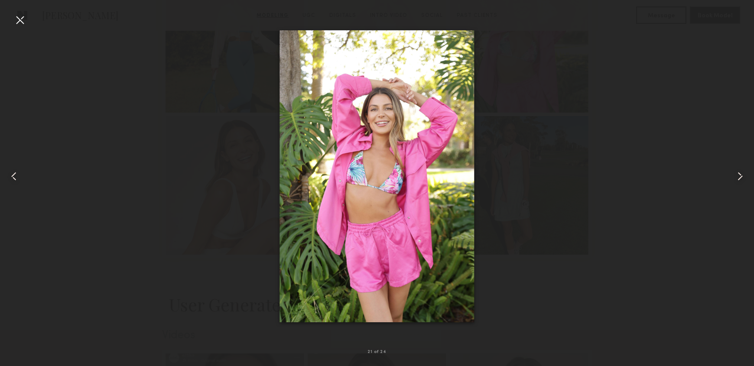
click at [743, 180] on common-icon at bounding box center [741, 177] width 14 height 14
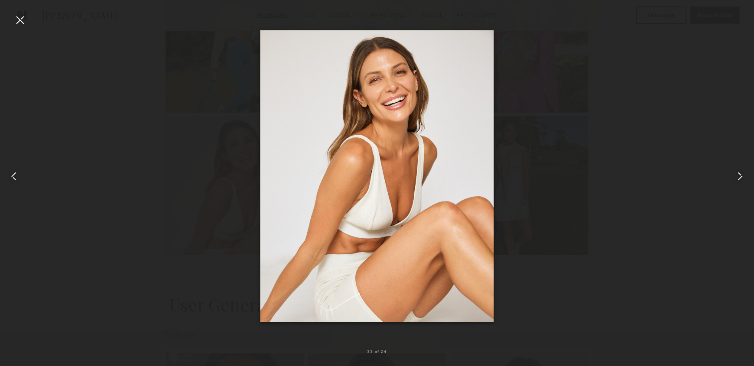
click at [743, 180] on common-icon at bounding box center [741, 177] width 14 height 14
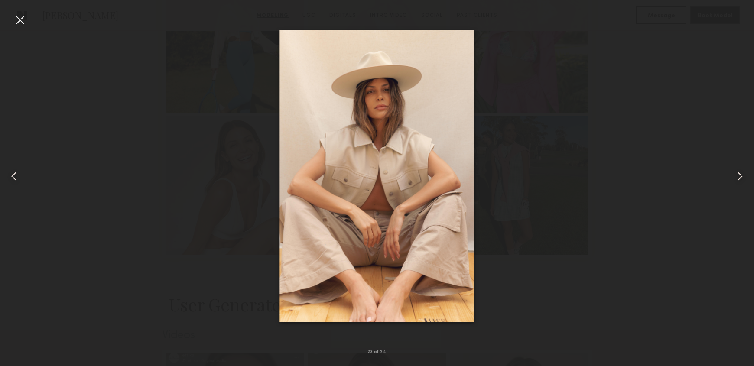
click at [743, 180] on common-icon at bounding box center [741, 177] width 14 height 14
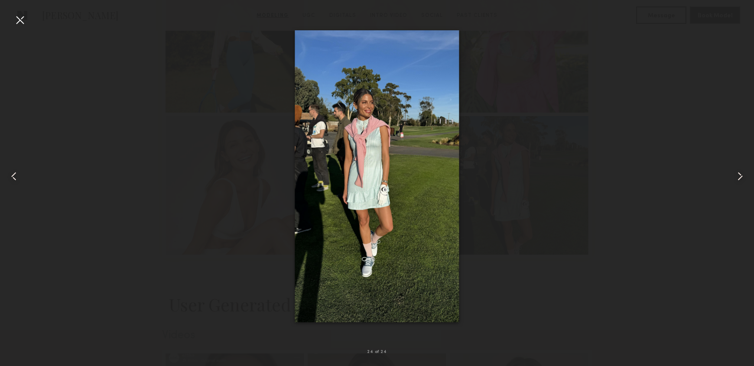
click at [743, 180] on common-icon at bounding box center [741, 177] width 14 height 14
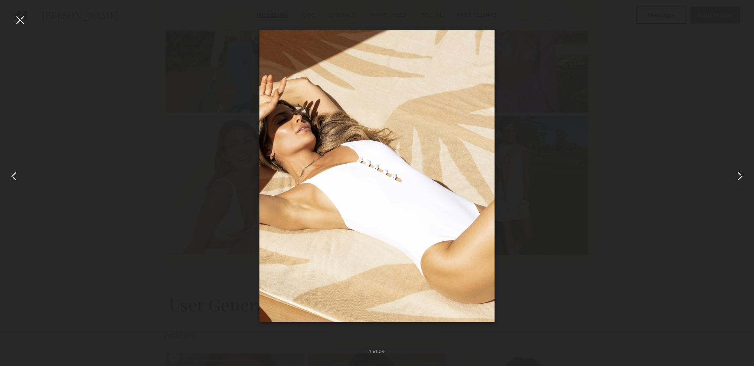
click at [743, 180] on common-icon at bounding box center [741, 177] width 14 height 14
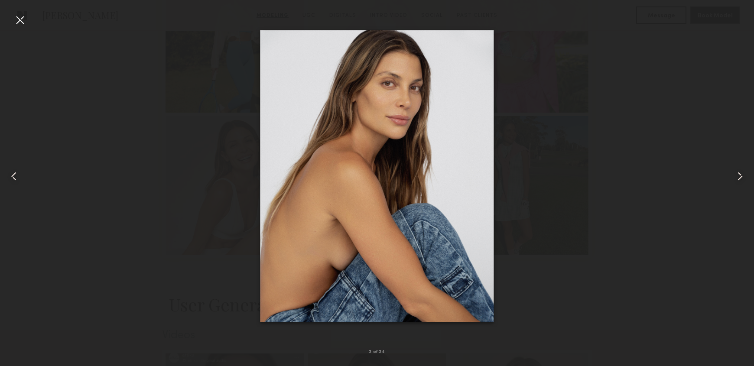
click at [743, 180] on common-icon at bounding box center [741, 177] width 14 height 14
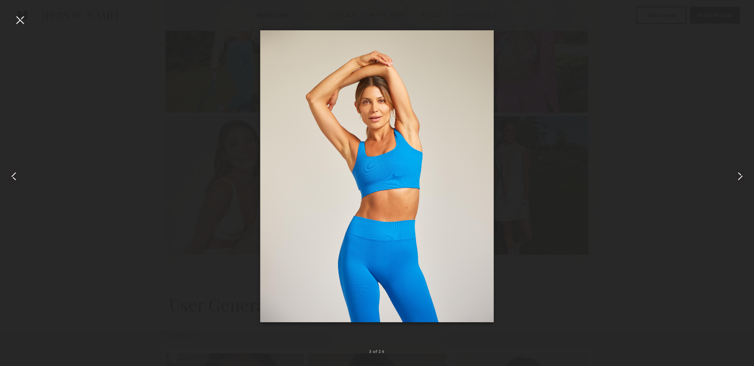
click at [652, 137] on div at bounding box center [377, 176] width 754 height 325
click at [15, 31] on div at bounding box center [15, 176] width 30 height 325
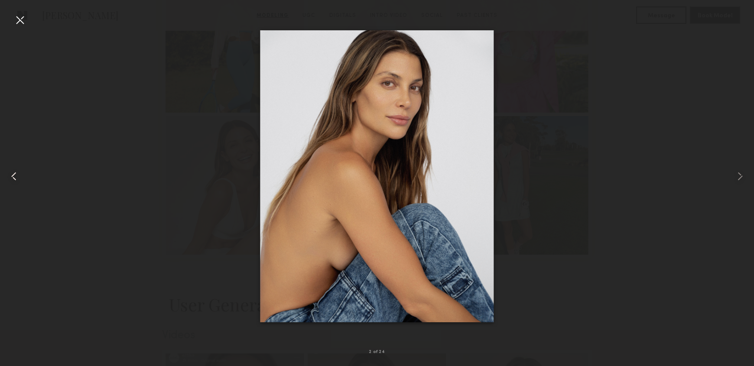
click at [28, 15] on div at bounding box center [15, 176] width 30 height 325
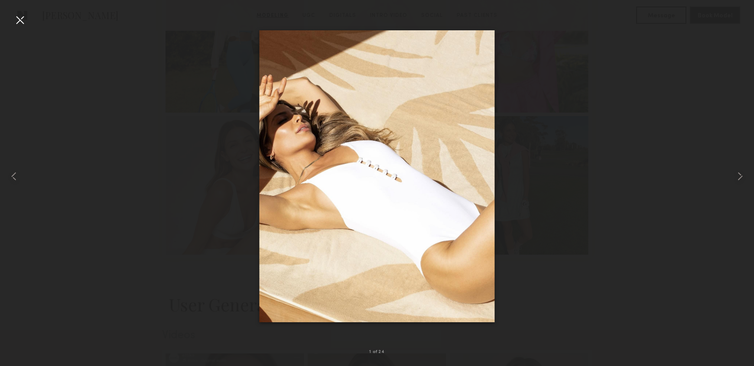
click at [14, 20] on div at bounding box center [20, 20] width 14 height 14
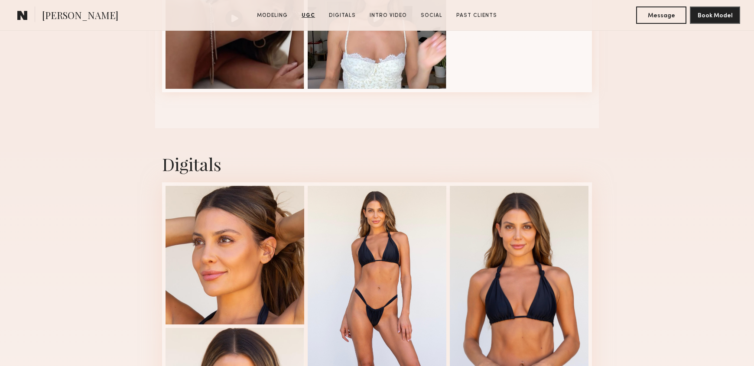
scroll to position [1812, 0]
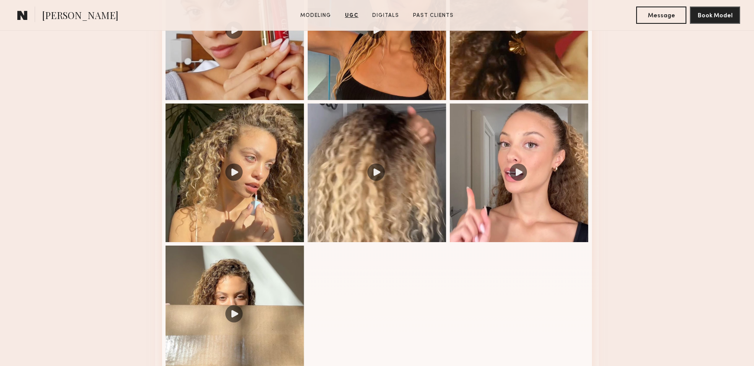
scroll to position [912, 0]
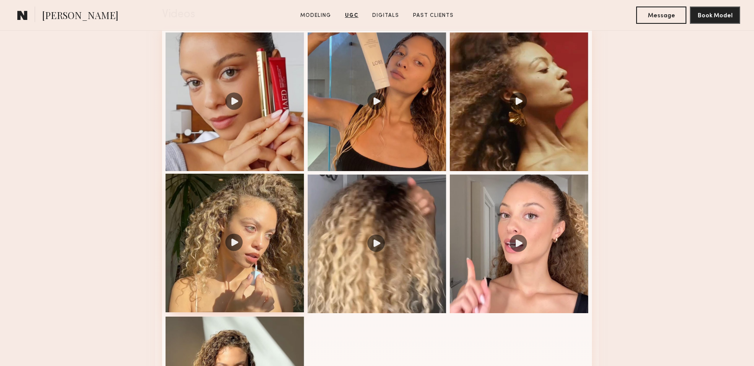
click at [194, 261] on div at bounding box center [235, 243] width 139 height 139
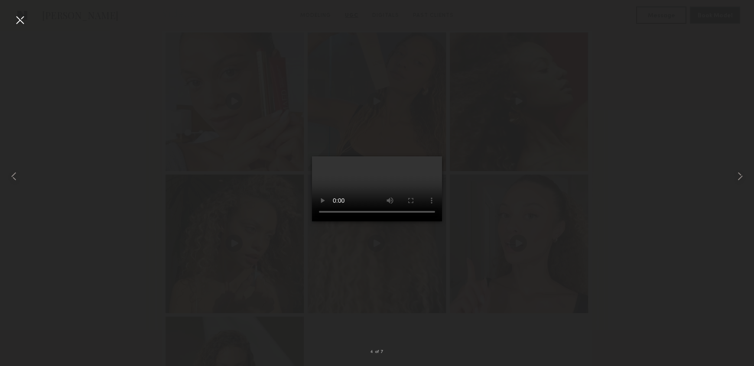
click at [570, 152] on div at bounding box center [377, 176] width 754 height 325
click at [24, 21] on div at bounding box center [20, 20] width 14 height 14
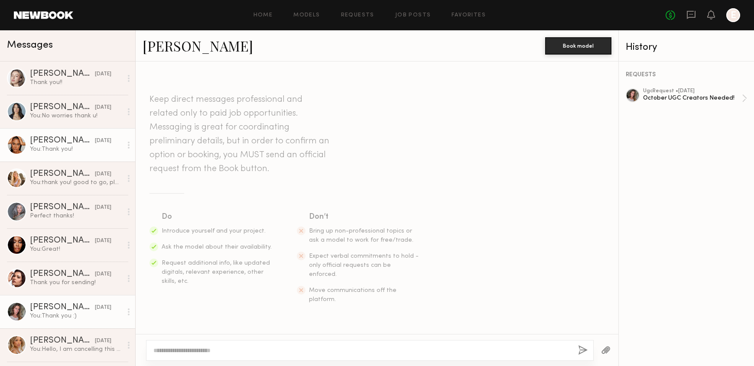
scroll to position [567, 0]
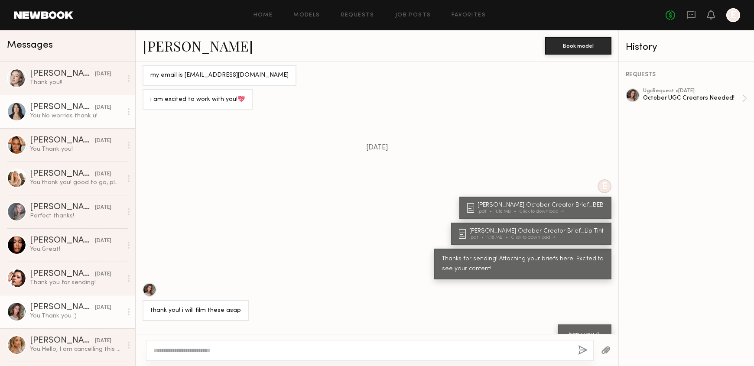
click at [49, 124] on link "Ariana A. 10/03/2025 You: No worries thank u!" at bounding box center [67, 111] width 135 height 33
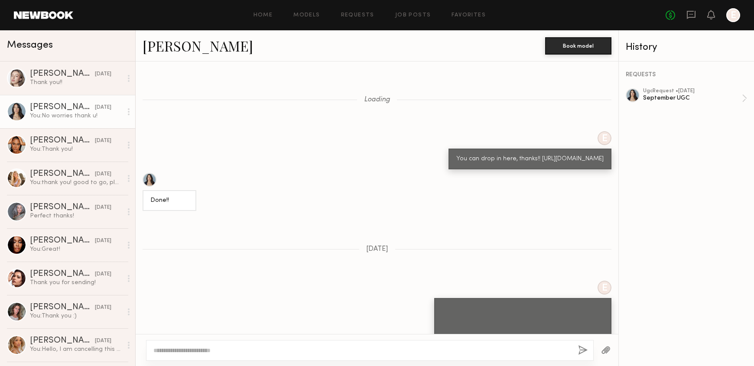
scroll to position [474, 0]
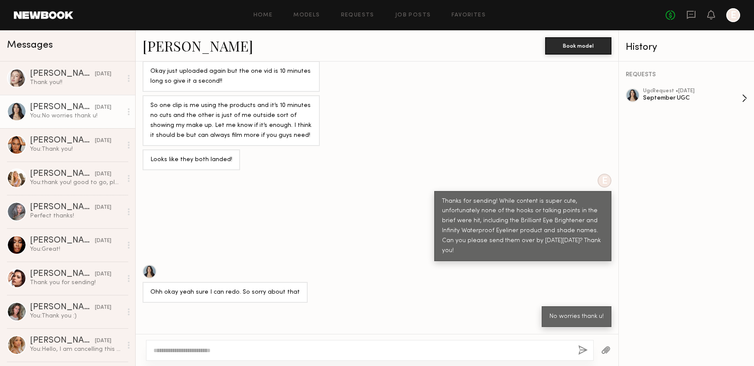
click at [679, 101] on div "September UGC" at bounding box center [692, 98] width 99 height 8
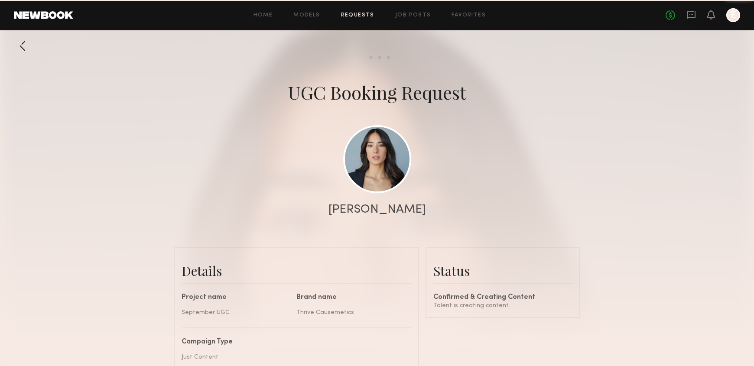
scroll to position [518, 0]
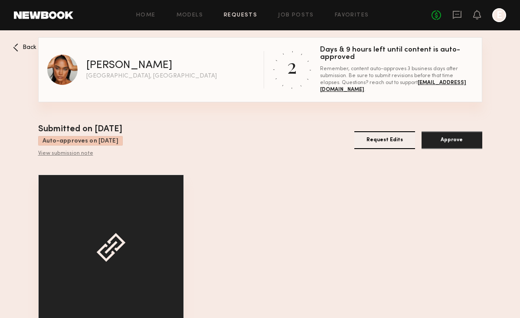
scroll to position [42, 0]
